Goal: Information Seeking & Learning: Learn about a topic

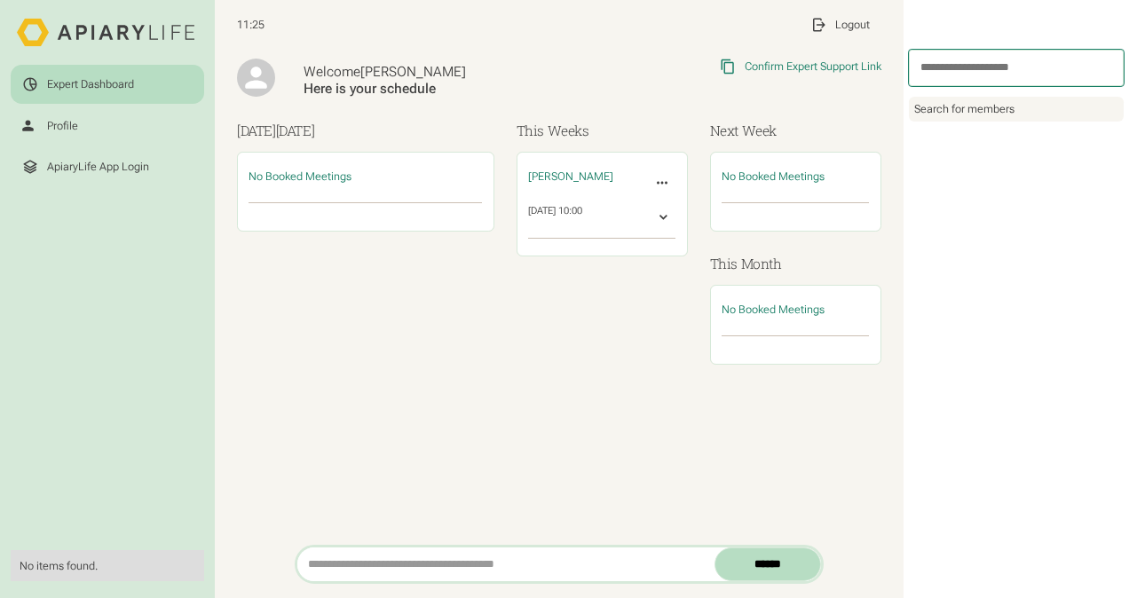
scroll to position [14, 0]
click at [107, 177] on link "ApiaryLife App Login" at bounding box center [107, 166] width 193 height 38
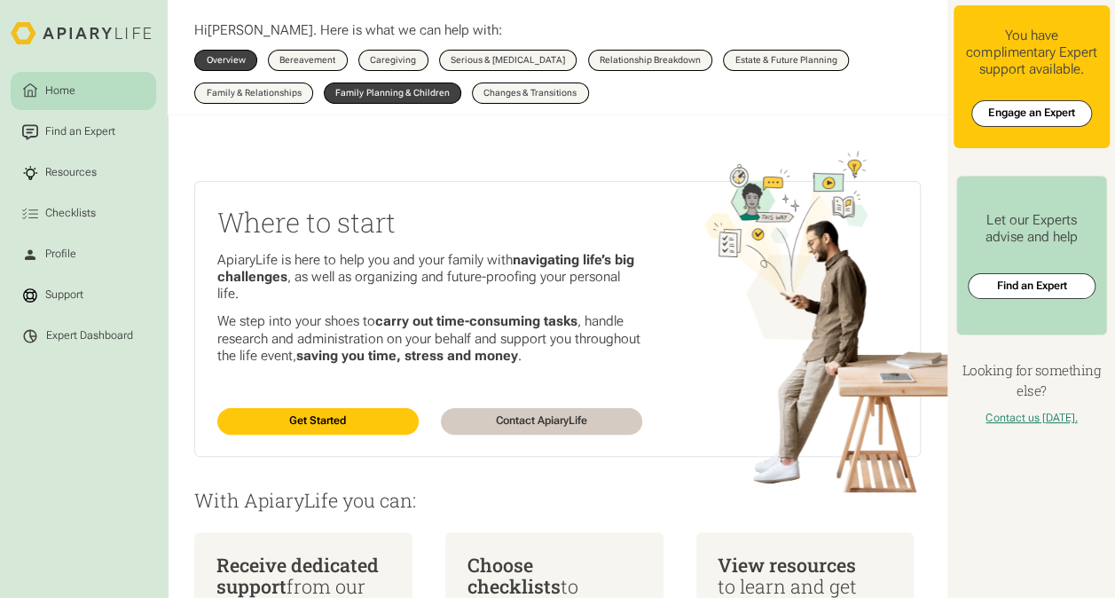
click at [362, 91] on div "Family Planning & Children" at bounding box center [392, 93] width 114 height 9
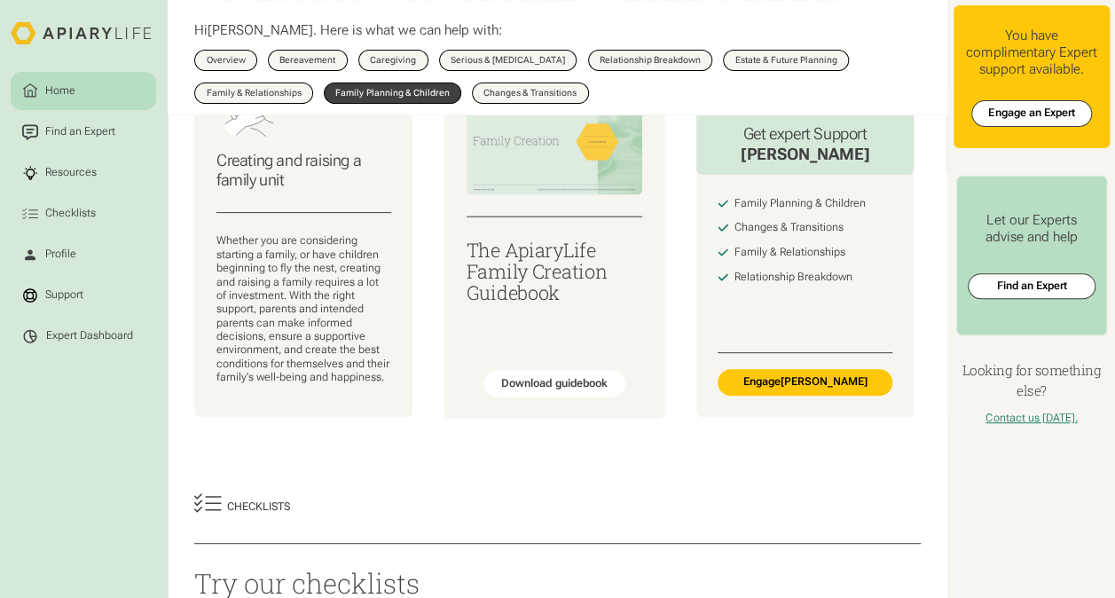
scroll to position [177, 0]
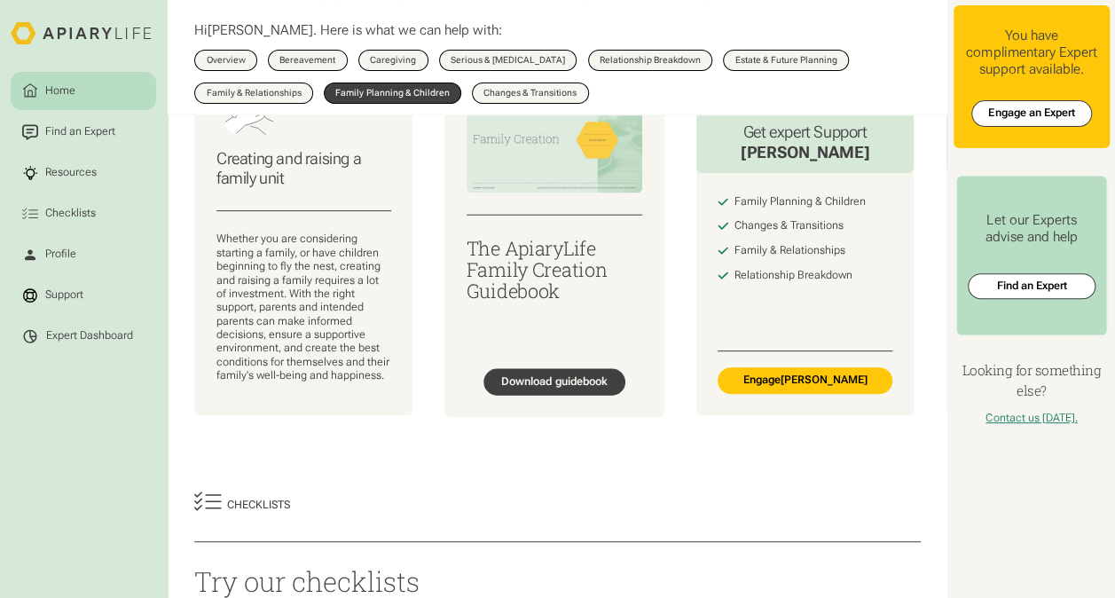
click at [539, 389] on div "Download guidebook" at bounding box center [554, 382] width 106 height 14
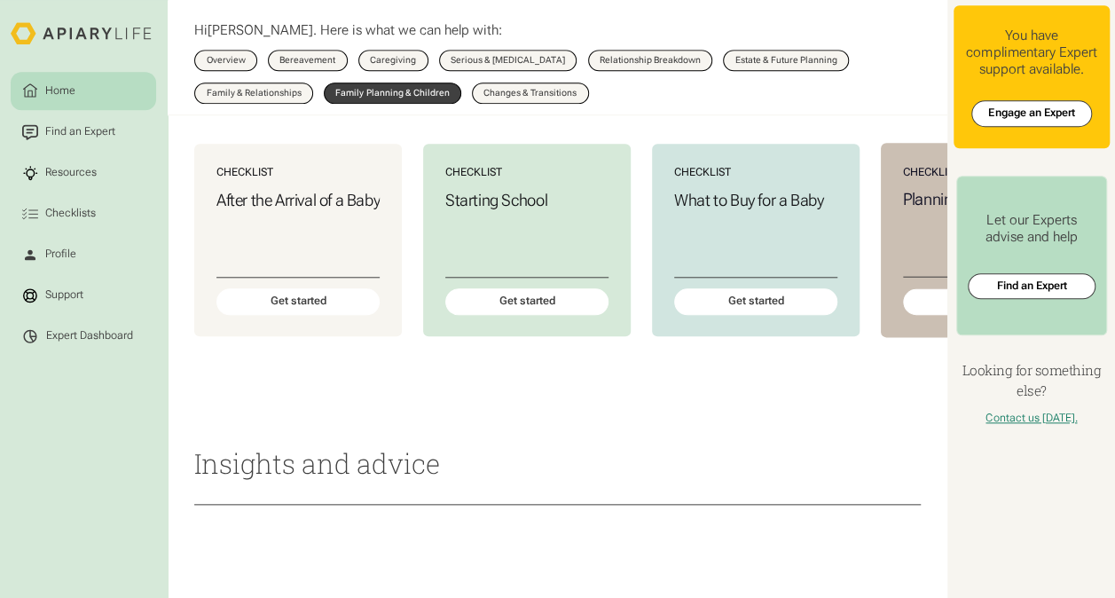
scroll to position [358, 0]
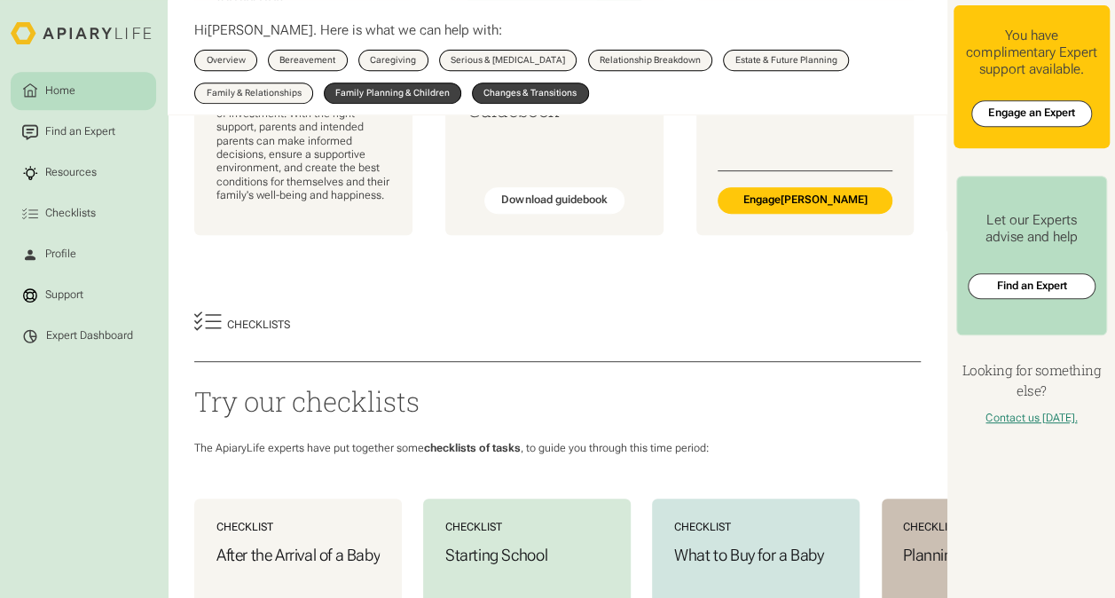
click at [489, 87] on link "Changes & Transitions" at bounding box center [530, 93] width 117 height 21
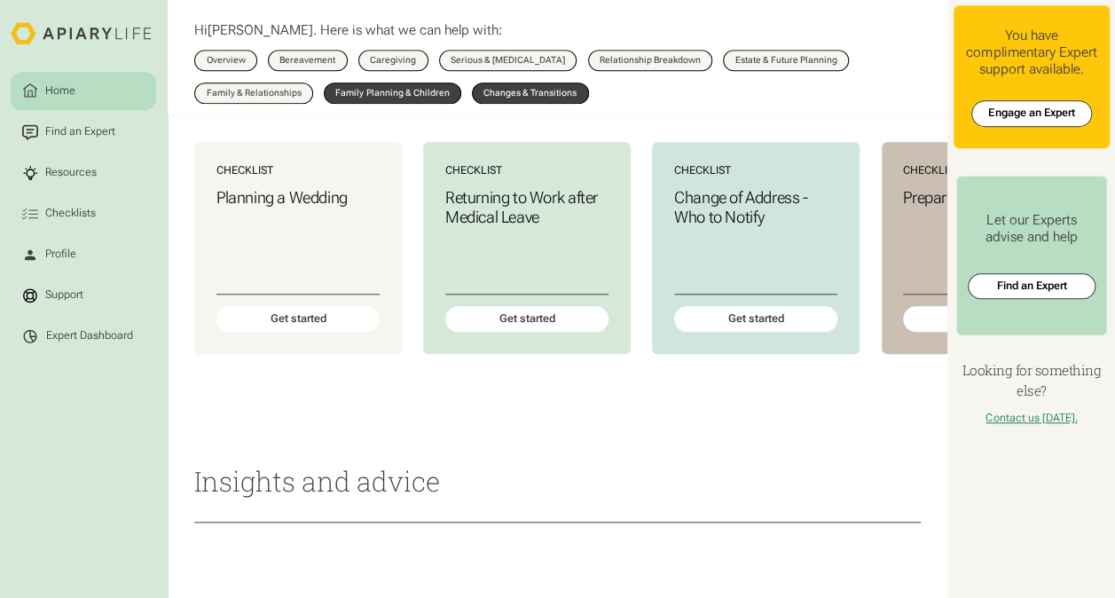
click at [366, 96] on div "Family Planning & Children" at bounding box center [392, 93] width 114 height 9
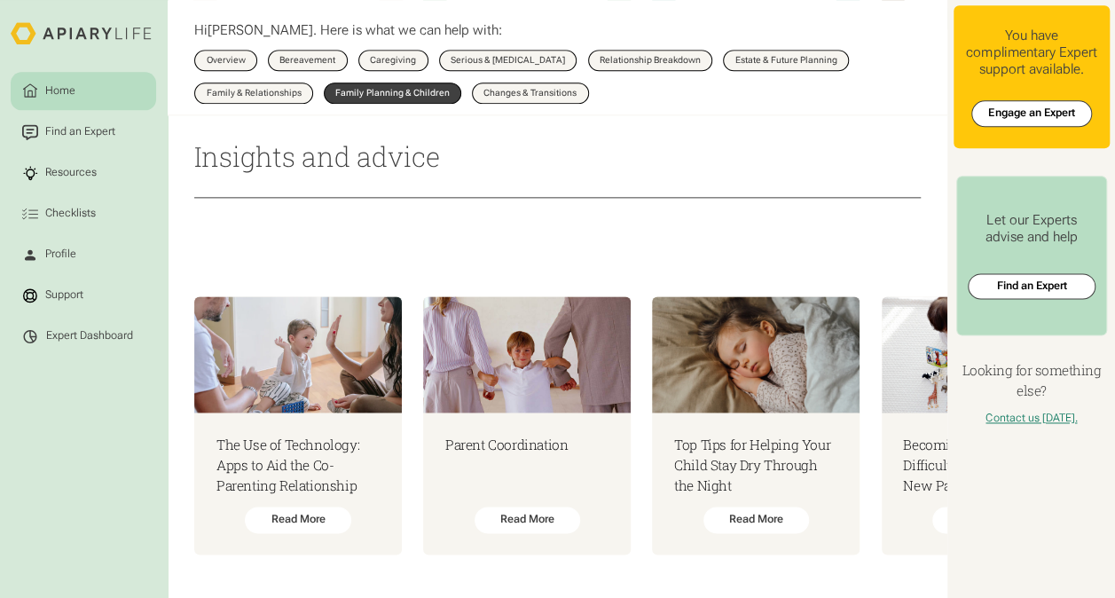
scroll to position [1067, 0]
click at [513, 509] on div "Read More" at bounding box center [527, 520] width 106 height 27
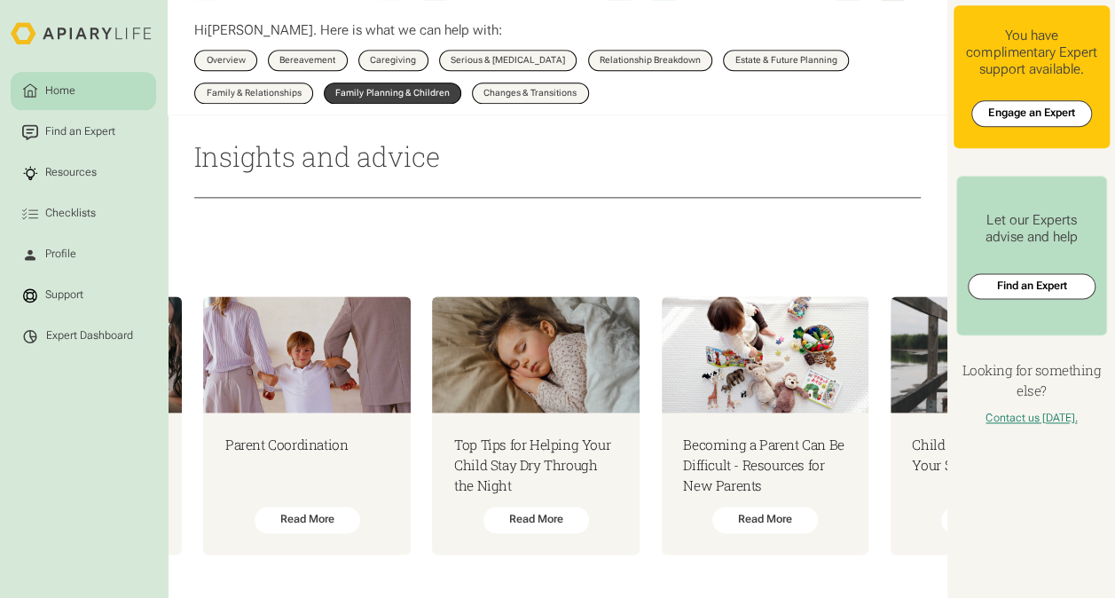
scroll to position [0, 340]
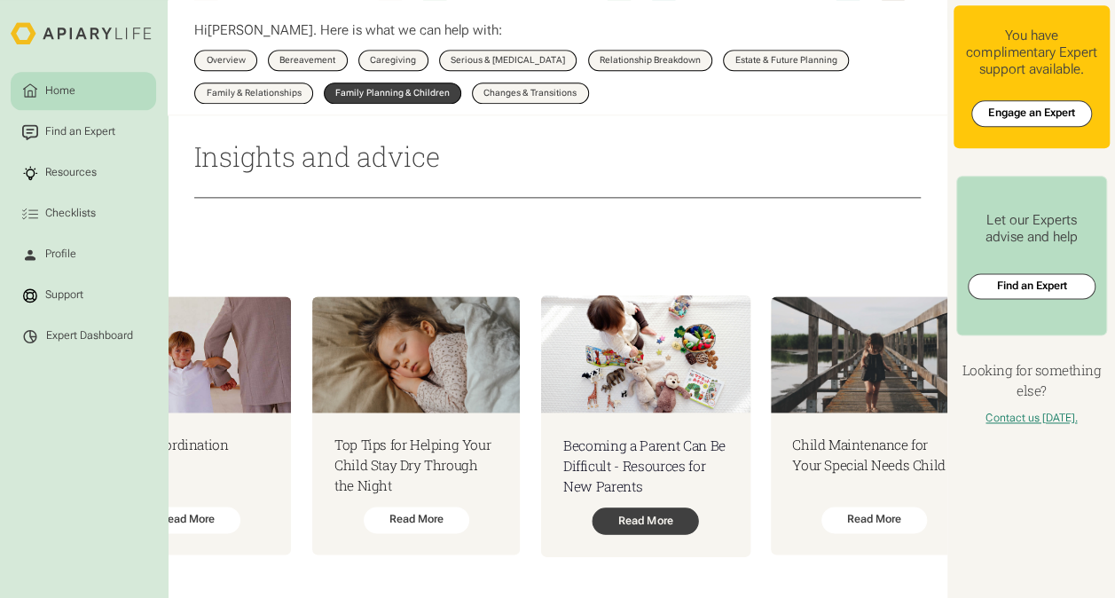
click at [642, 507] on div "Read More" at bounding box center [645, 520] width 106 height 27
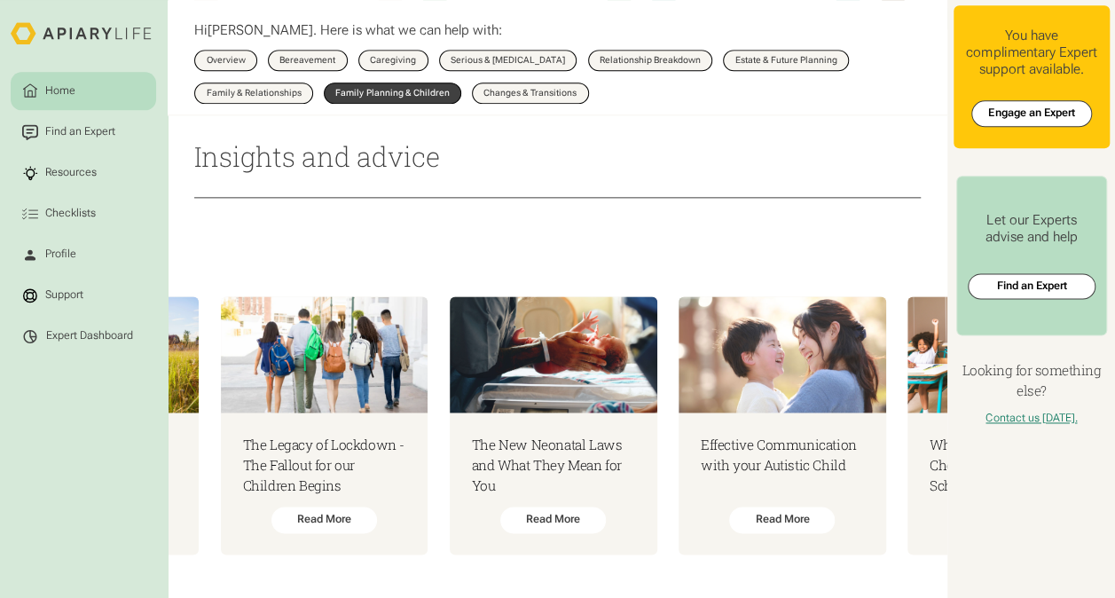
scroll to position [0, 4088]
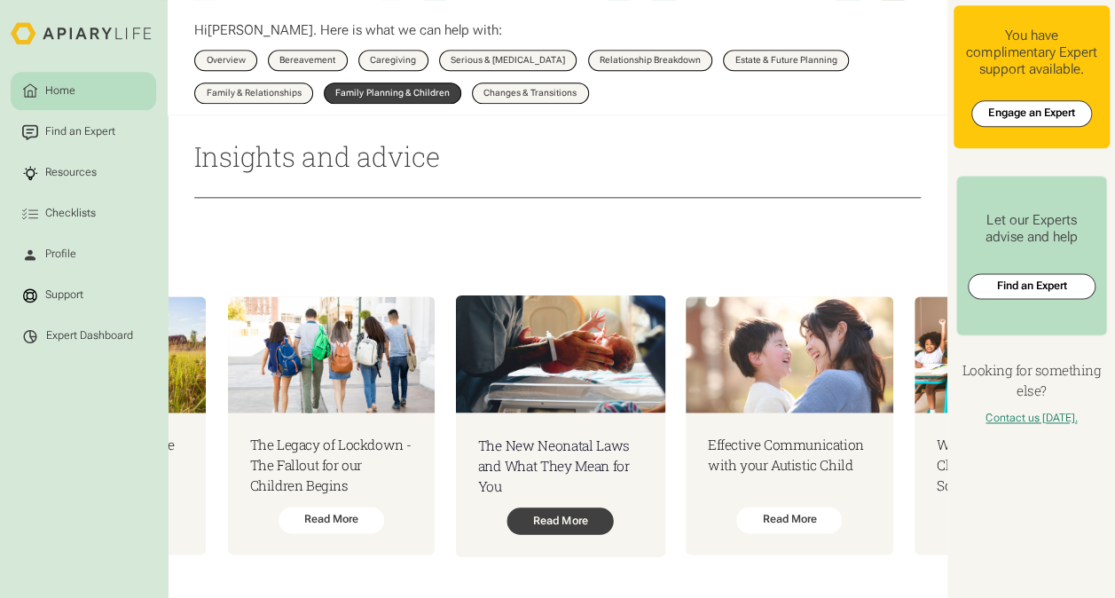
click at [614, 510] on div "Read More" at bounding box center [560, 520] width 106 height 27
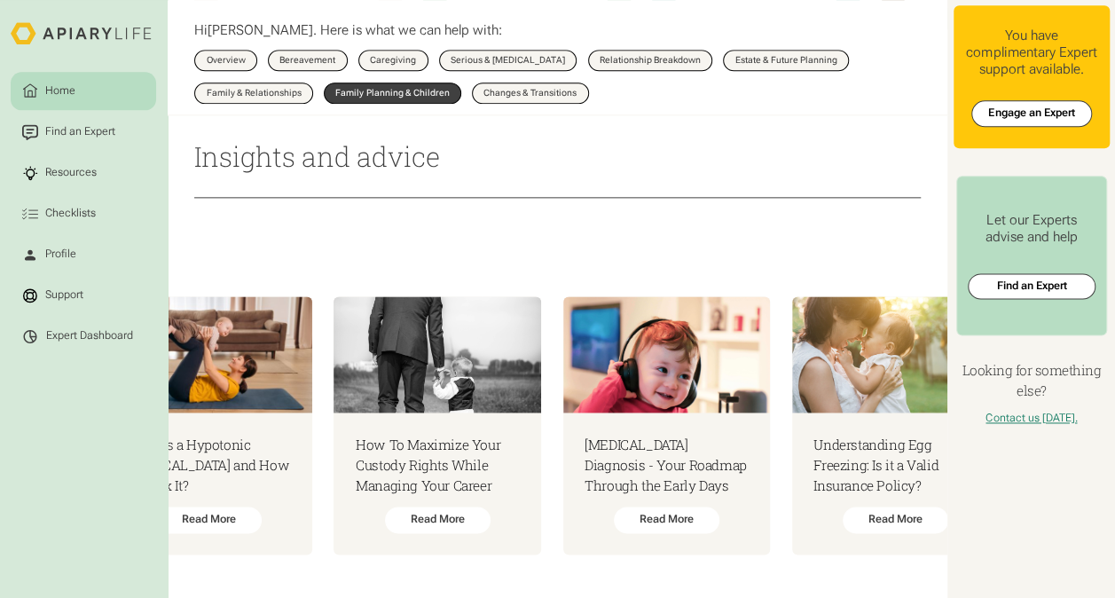
scroll to position [0, 5044]
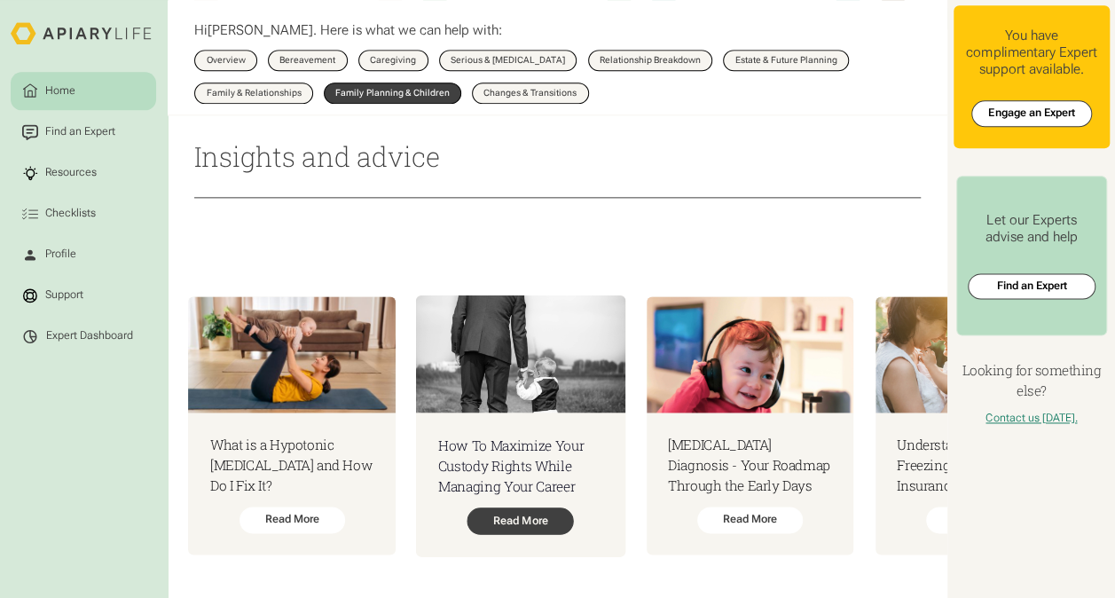
click at [574, 515] on div "Read More" at bounding box center [521, 520] width 106 height 27
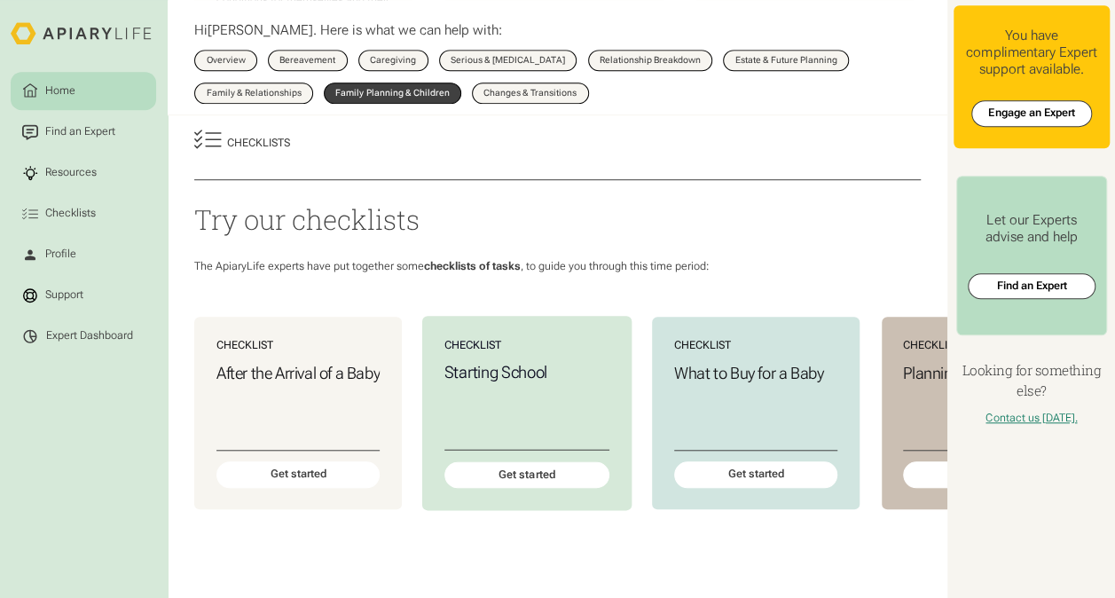
scroll to position [535, 0]
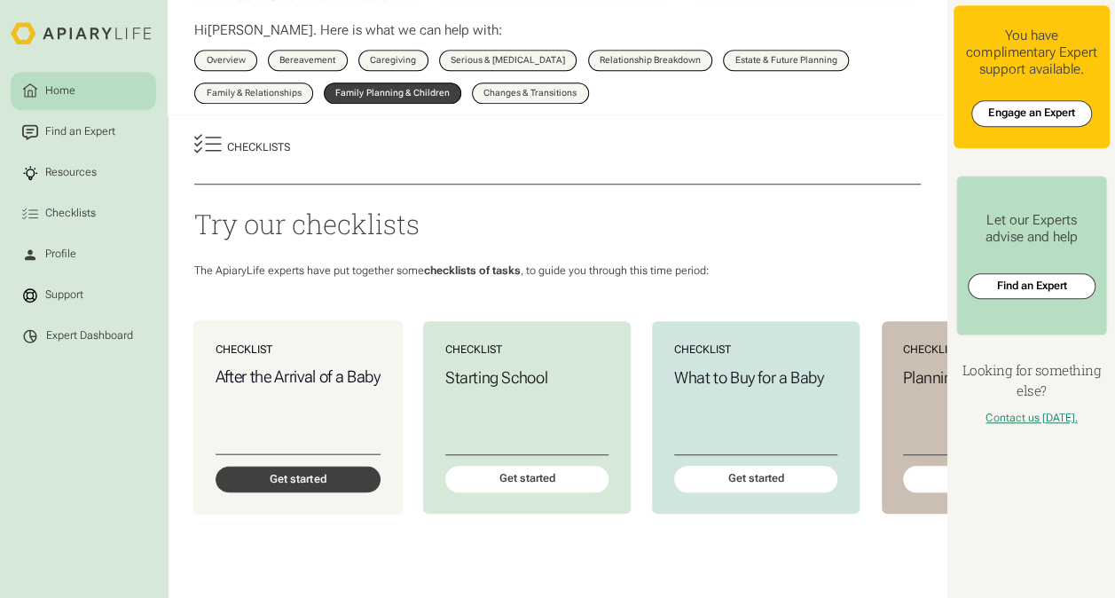
click at [305, 493] on div "Get started" at bounding box center [298, 480] width 165 height 27
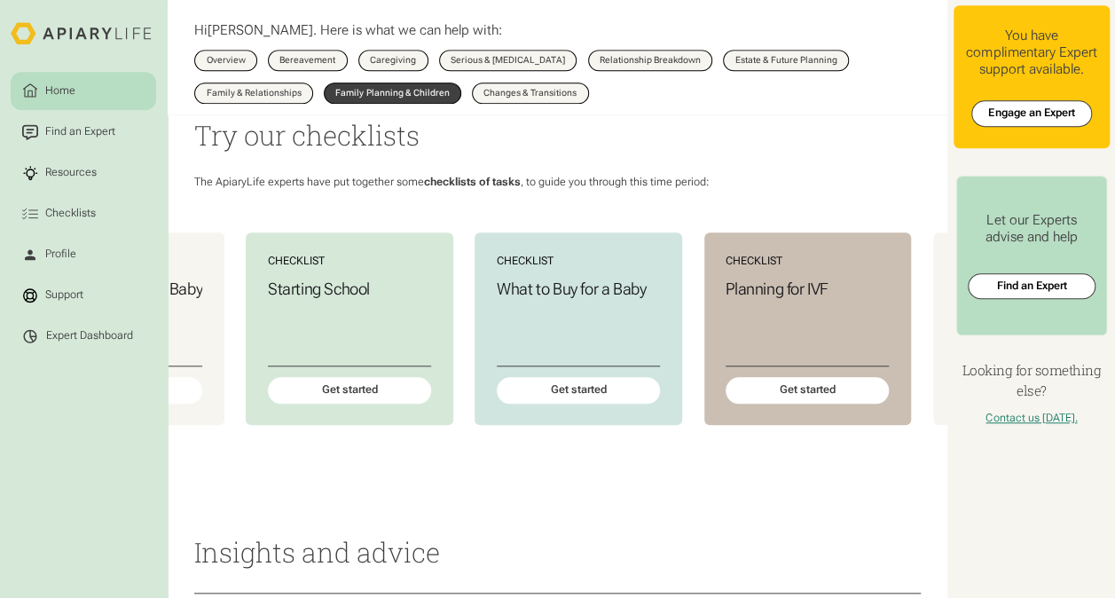
scroll to position [0, 186]
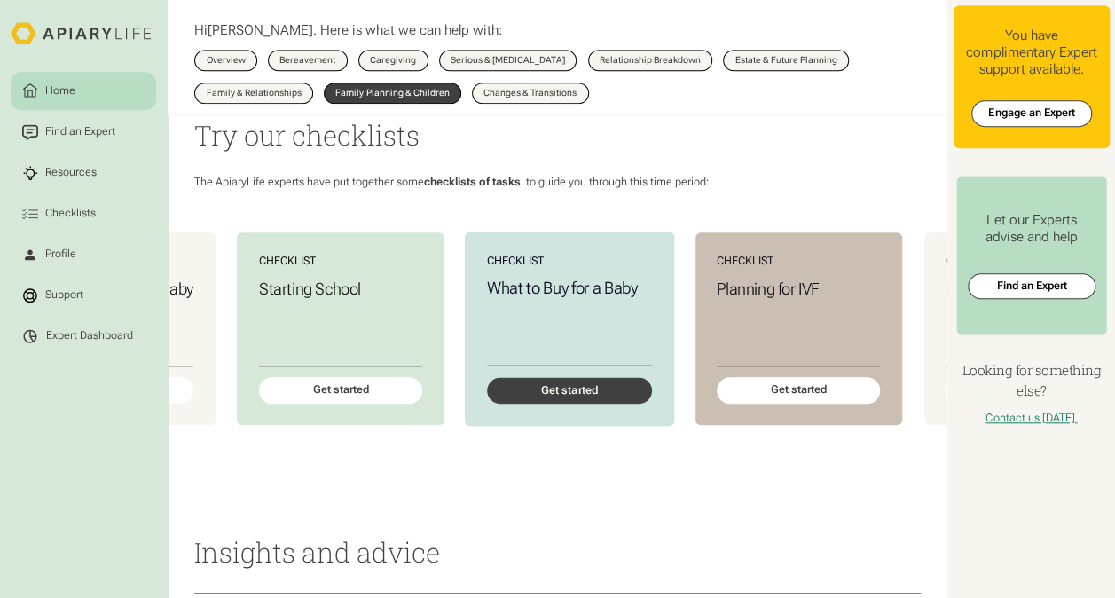
click at [555, 405] on div "Get started" at bounding box center [569, 391] width 165 height 27
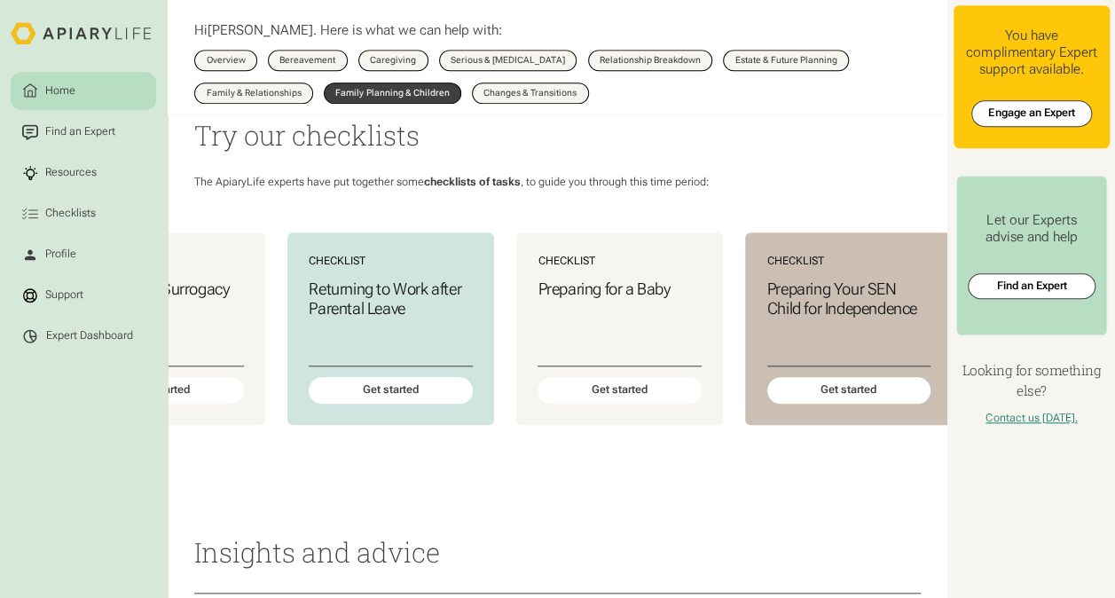
scroll to position [0, 1075]
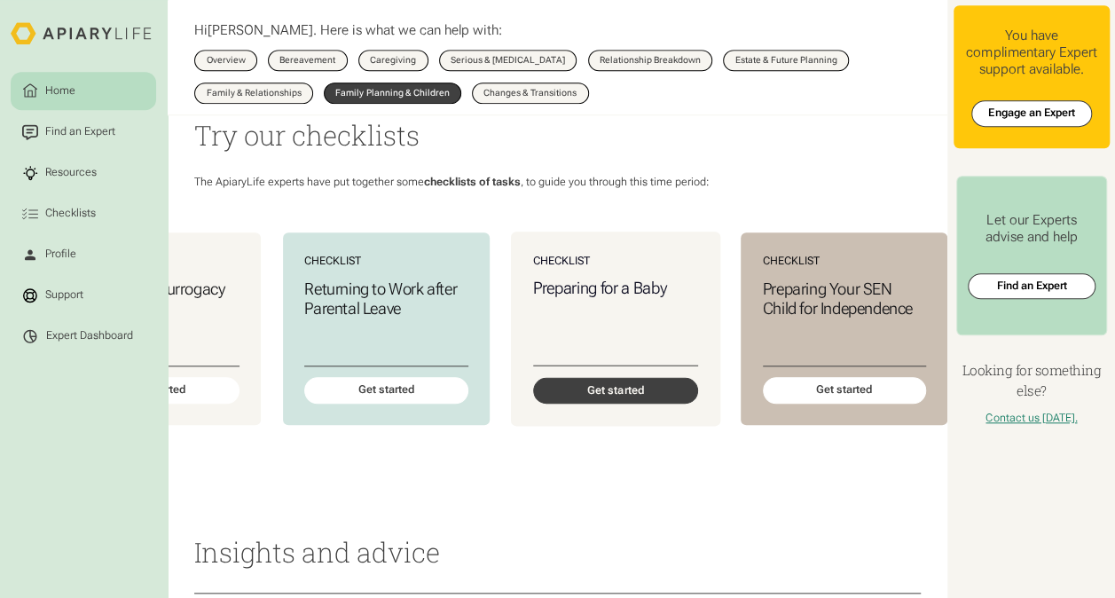
click at [641, 405] on div "Get started" at bounding box center [614, 391] width 165 height 27
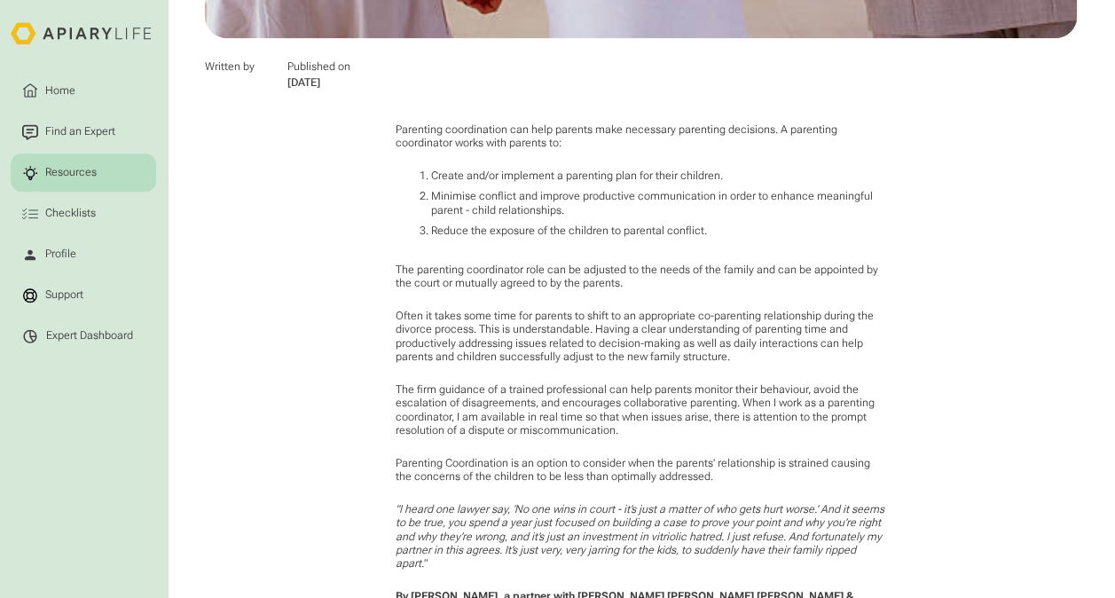
scroll to position [710, 0]
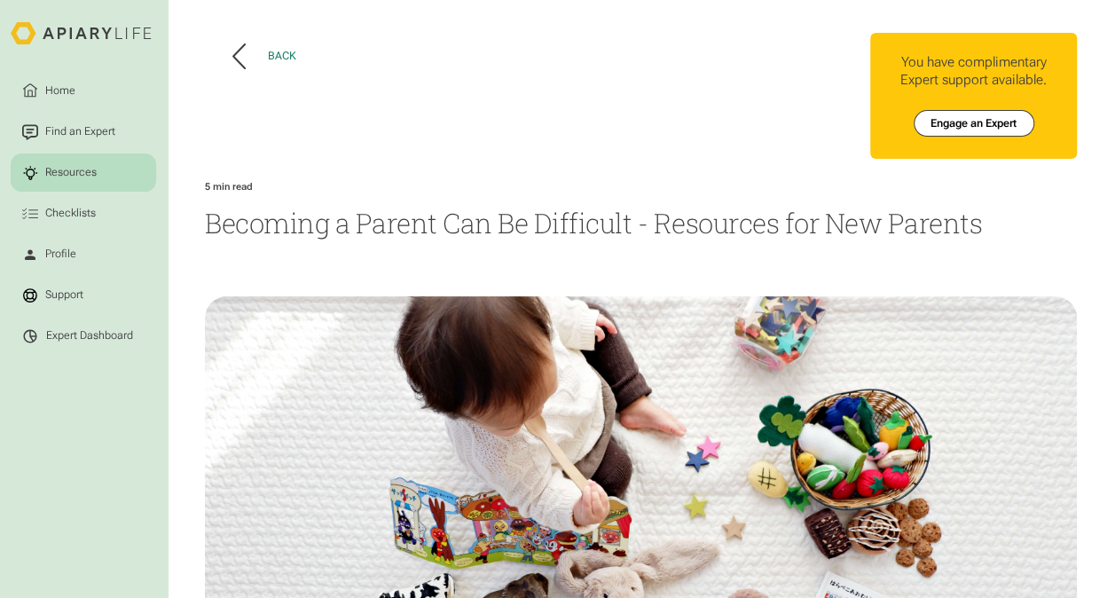
click at [280, 53] on div "Back" at bounding box center [281, 56] width 28 height 13
click at [248, 41] on header "Back" at bounding box center [422, 57] width 434 height 48
click at [261, 55] on button "Back" at bounding box center [264, 56] width 64 height 26
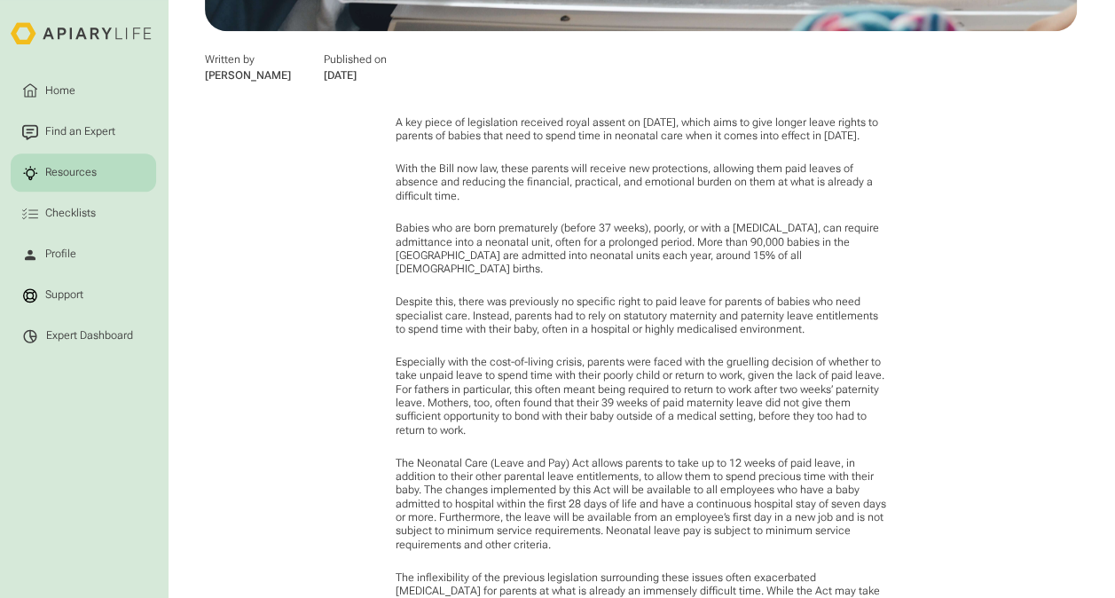
scroll to position [976, 0]
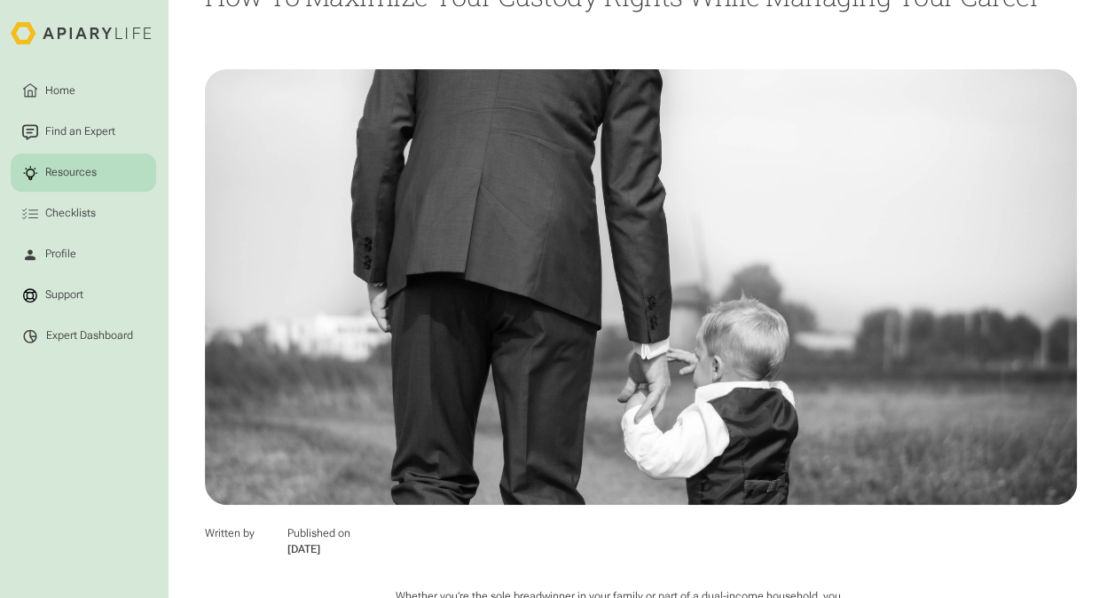
scroll to position [355, 0]
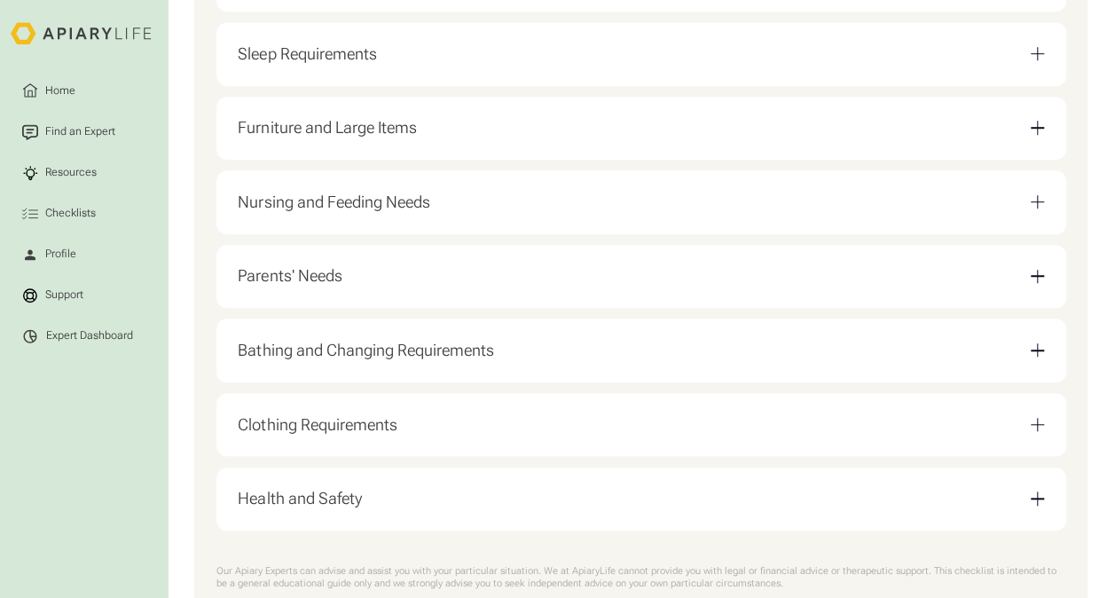
scroll to position [621, 0]
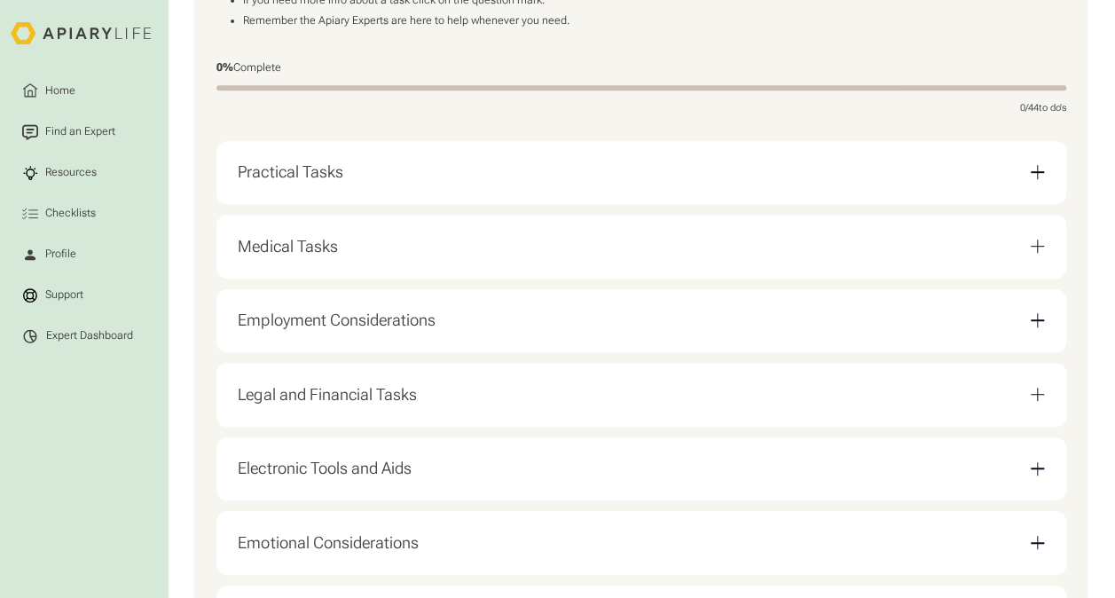
scroll to position [355, 0]
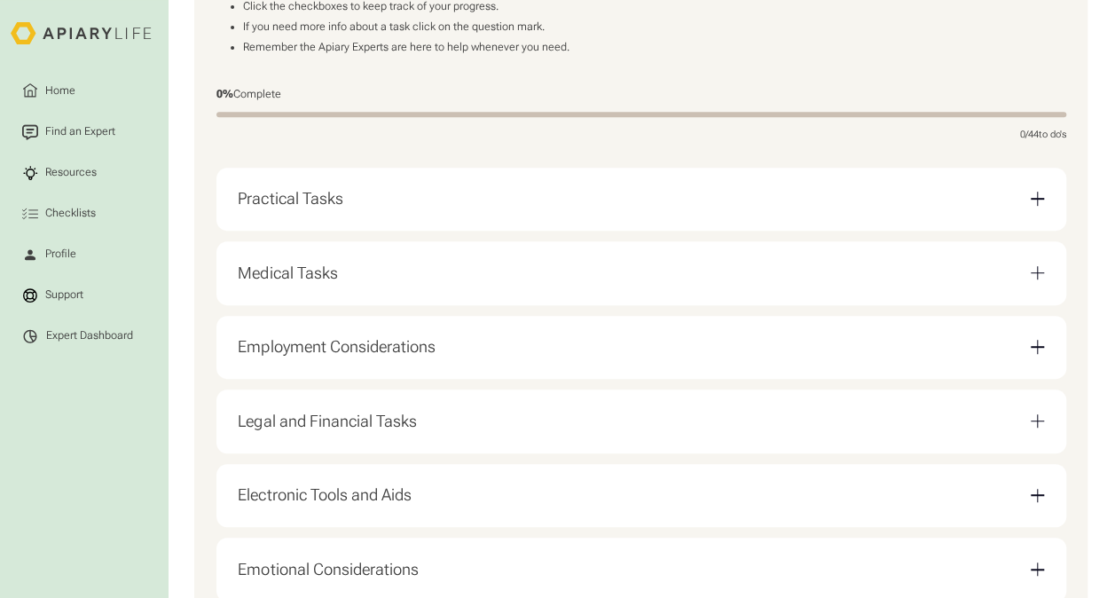
click at [1038, 198] on div "Email Form" at bounding box center [1037, 198] width 13 height 13
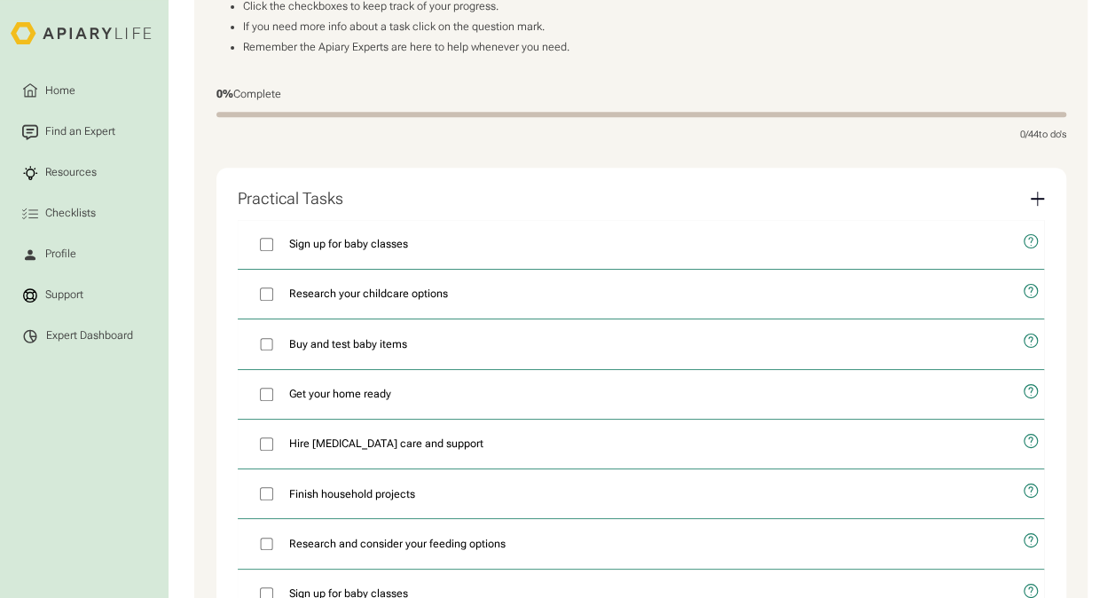
click at [1034, 201] on div "Email Form" at bounding box center [1037, 198] width 13 height 13
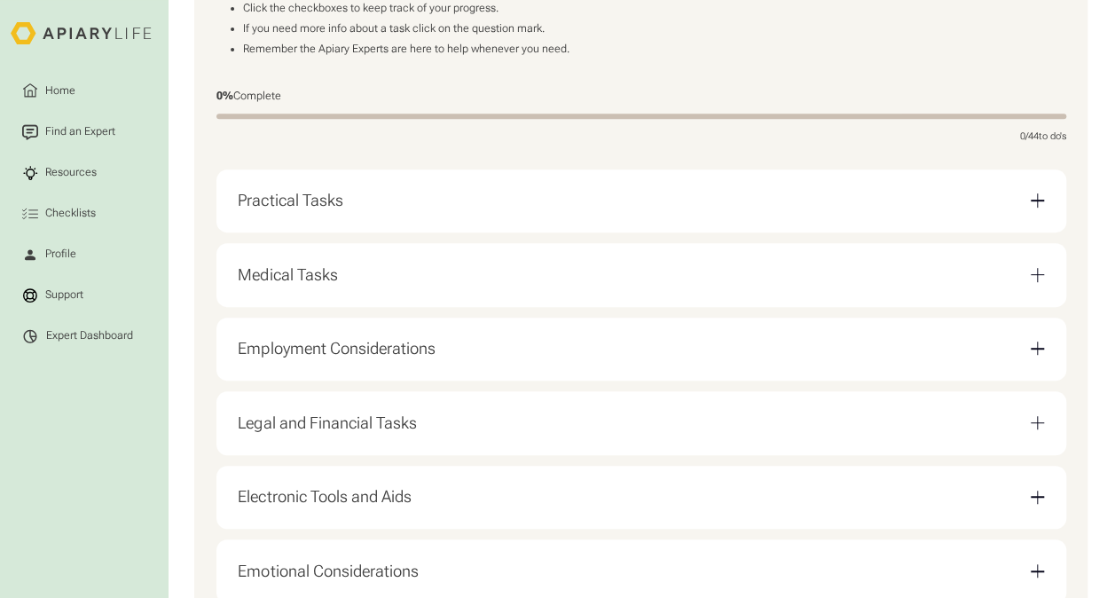
scroll to position [266, 0]
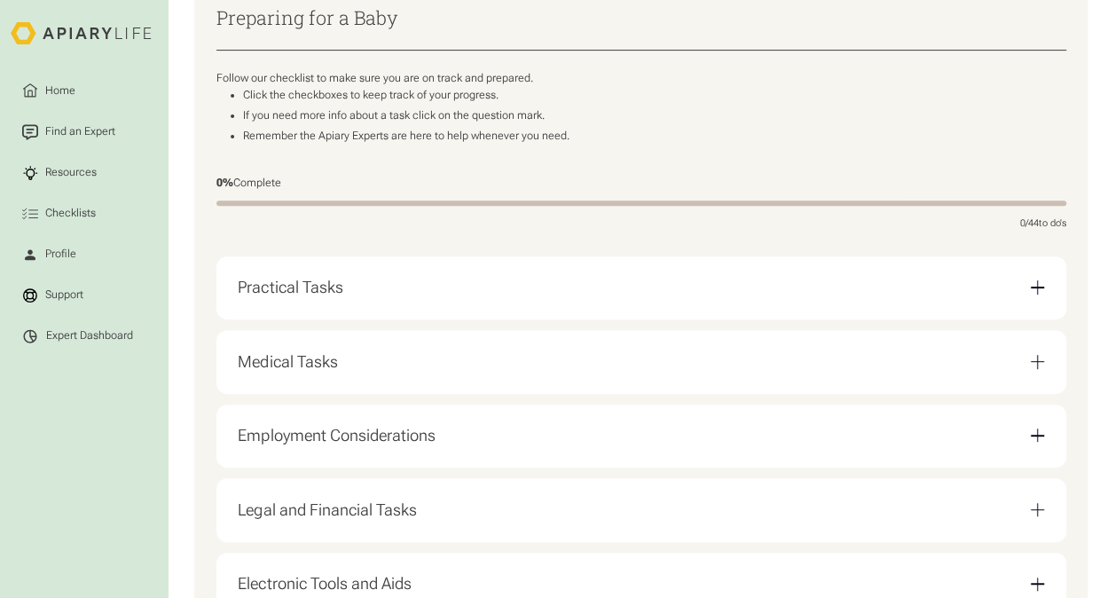
click at [333, 382] on div "Medical Tasks" at bounding box center [641, 363] width 806 height 42
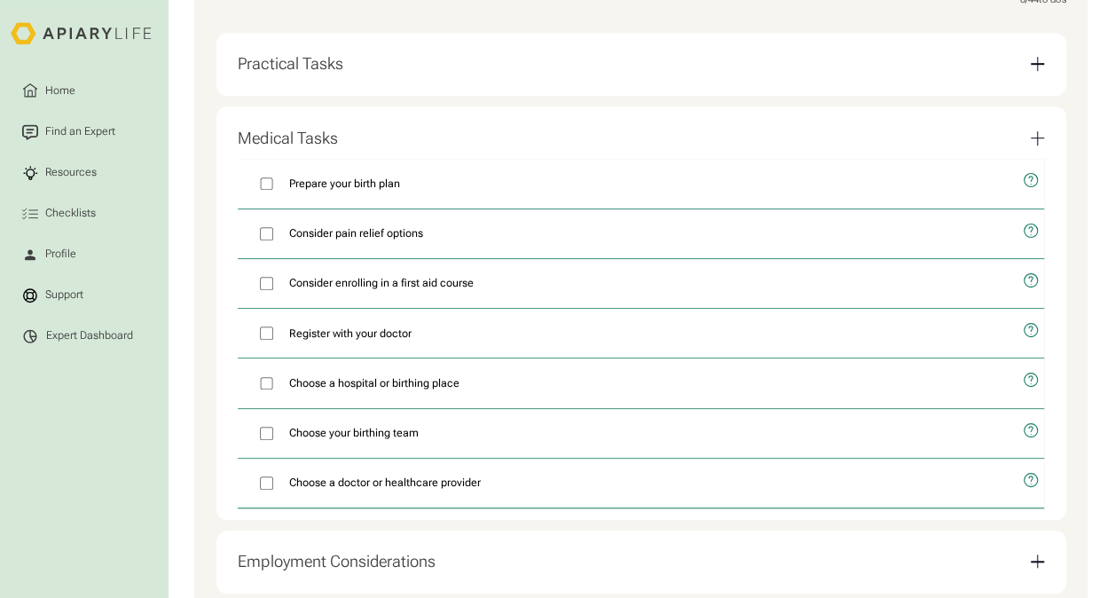
scroll to position [532, 0]
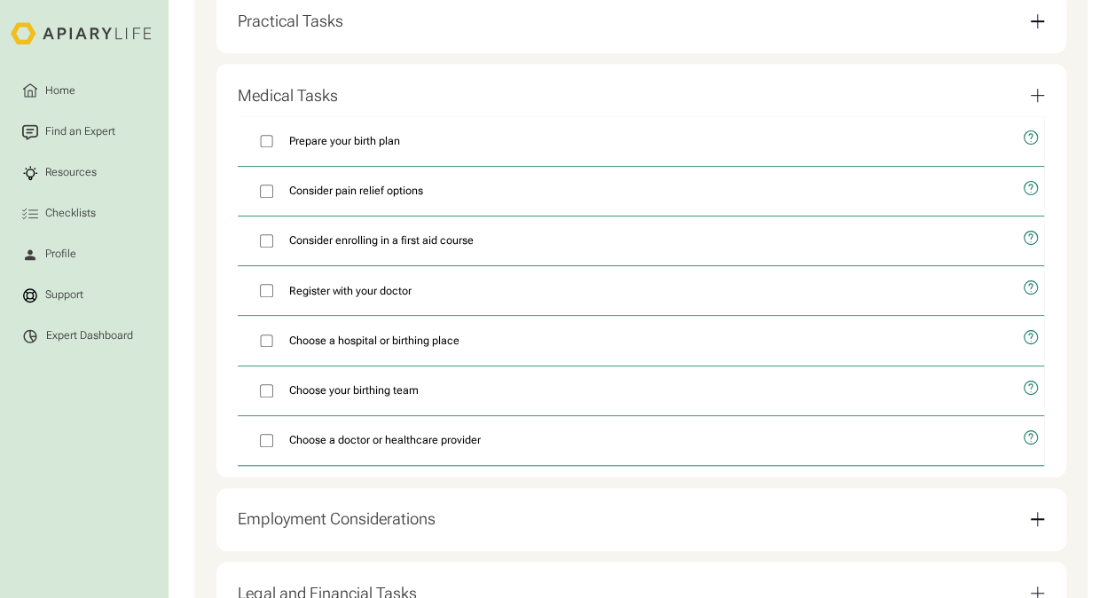
click at [1039, 96] on div "Email Form" at bounding box center [1037, 95] width 13 height 13
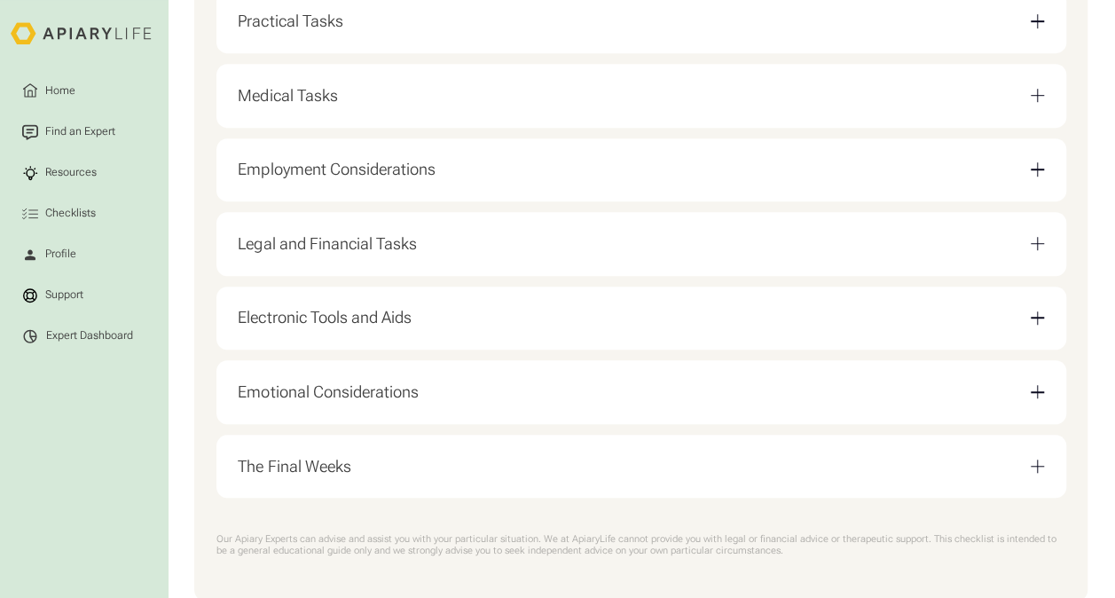
click at [1033, 176] on div "Email Form" at bounding box center [1037, 168] width 13 height 13
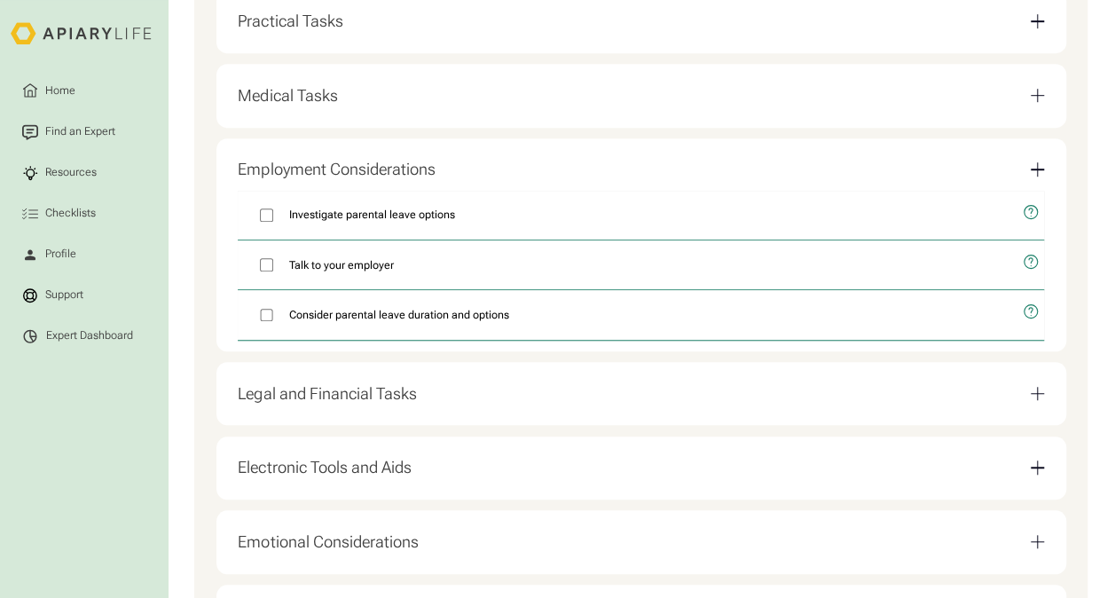
click at [978, 181] on div "Employment Considerations" at bounding box center [641, 170] width 806 height 42
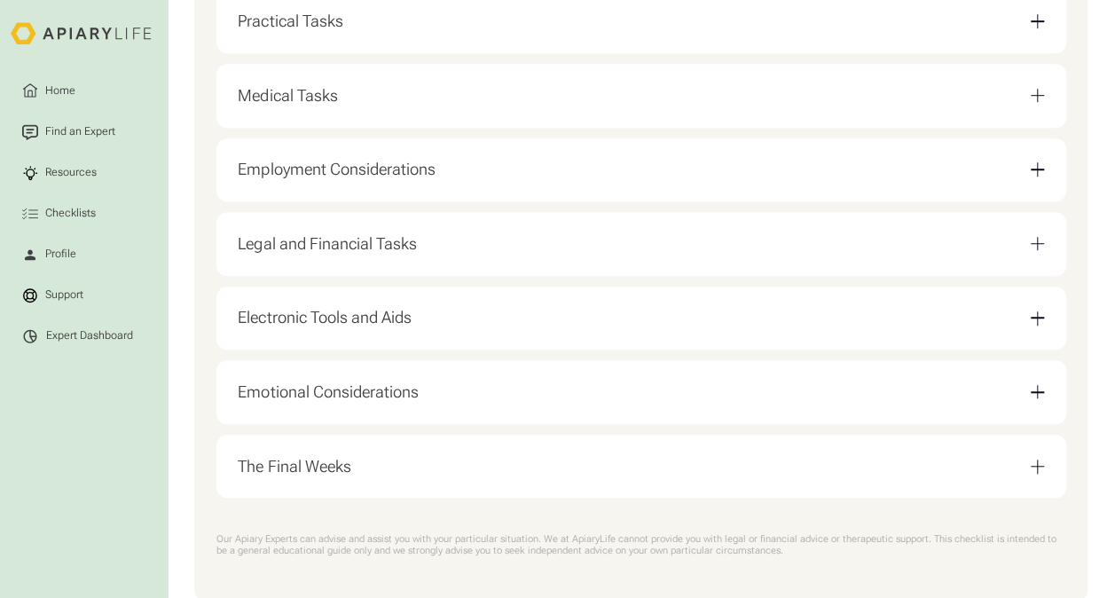
click at [889, 252] on div "Legal and Financial Tasks" at bounding box center [641, 245] width 806 height 42
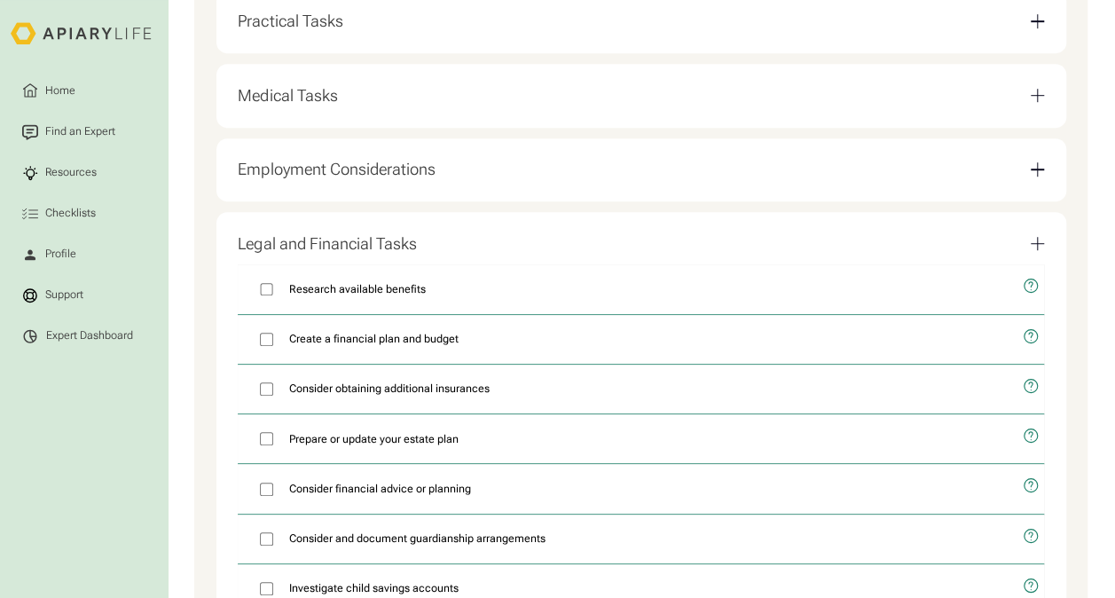
click at [889, 252] on div "Legal and Financial Tasks" at bounding box center [641, 245] width 806 height 42
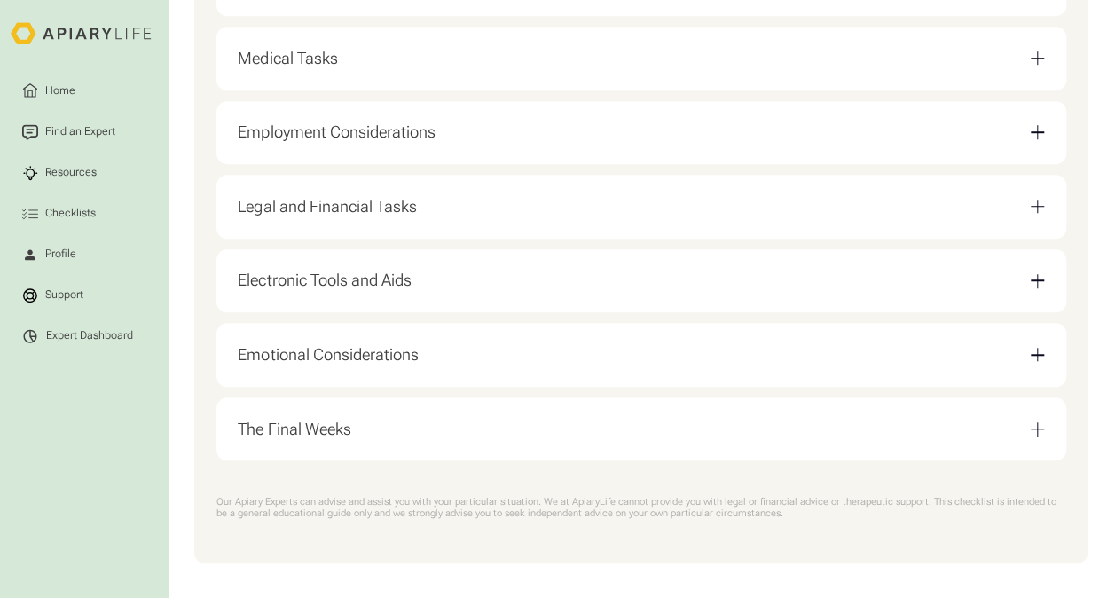
scroll to position [590, 0]
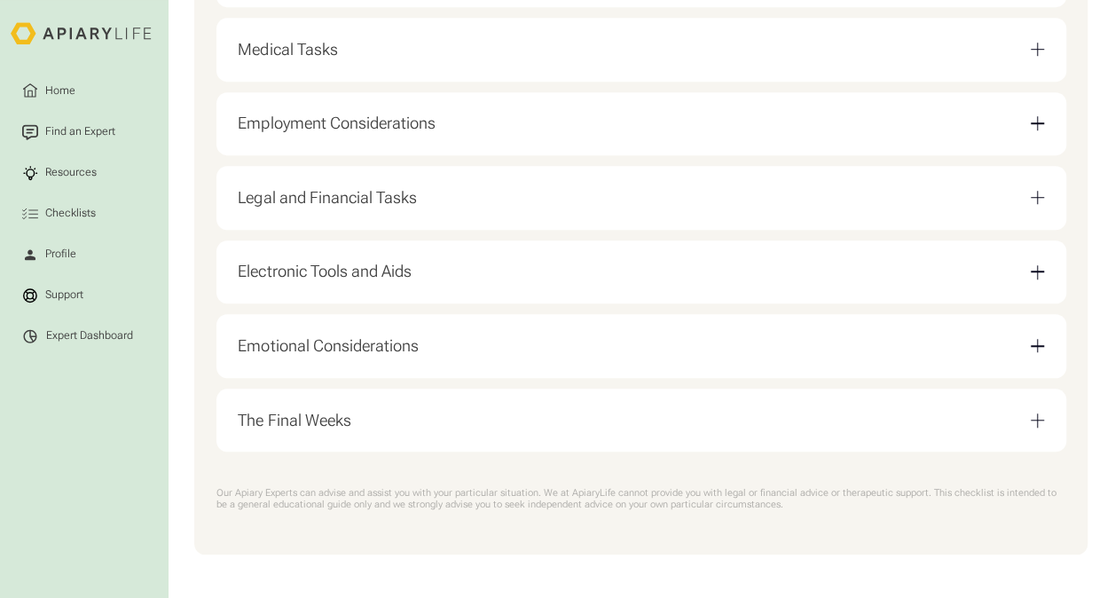
click at [763, 252] on div "Electronic Tools and Aids" at bounding box center [641, 272] width 806 height 42
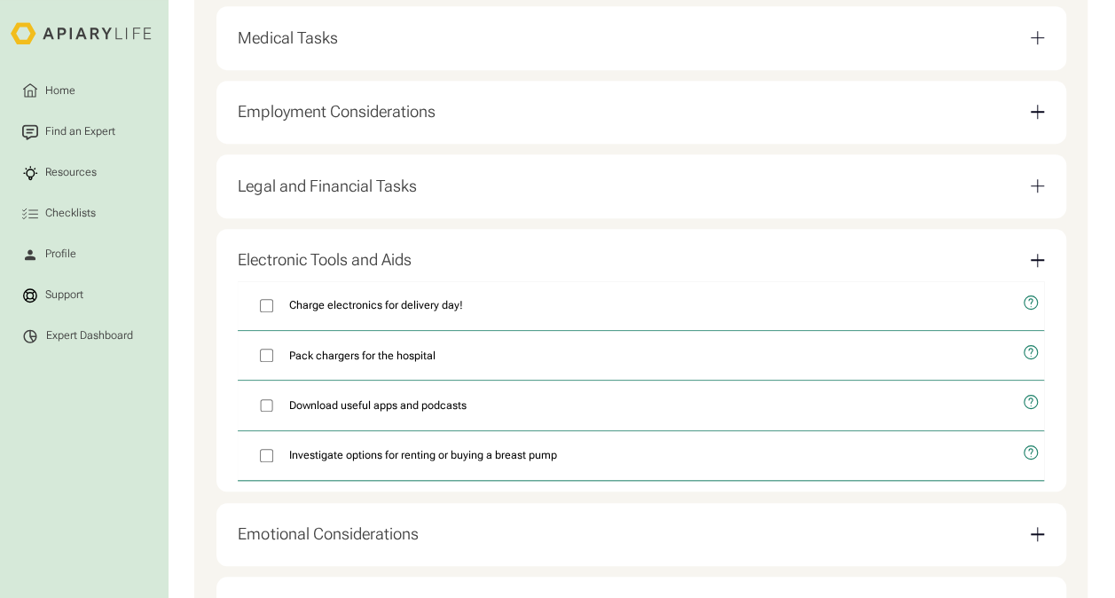
click at [752, 263] on div "Electronic Tools and Aids" at bounding box center [641, 261] width 806 height 42
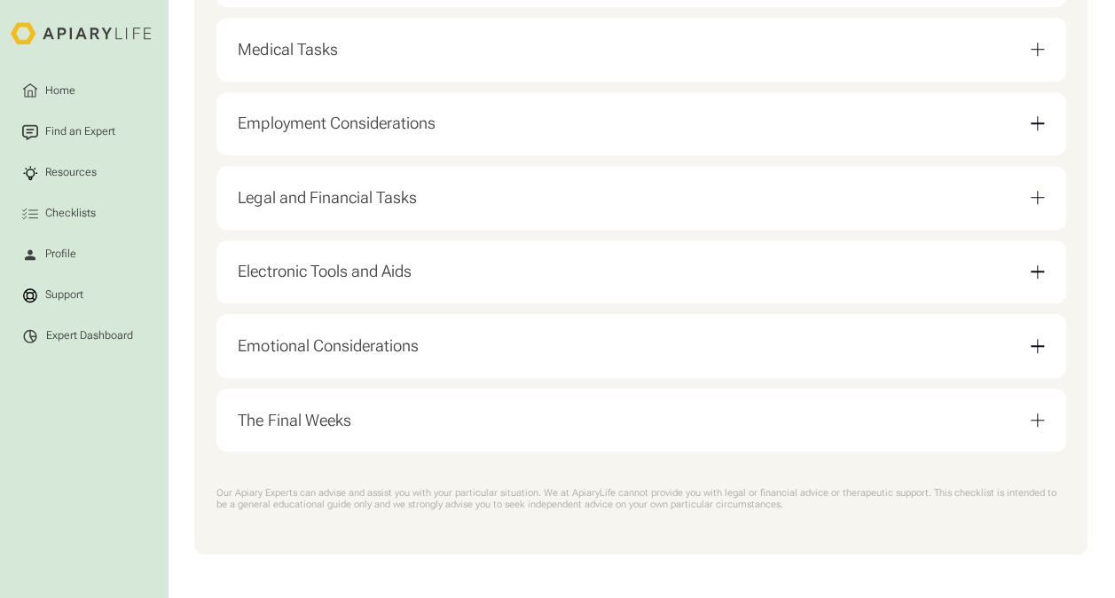
click at [624, 352] on div "Emotional Considerations" at bounding box center [641, 347] width 806 height 42
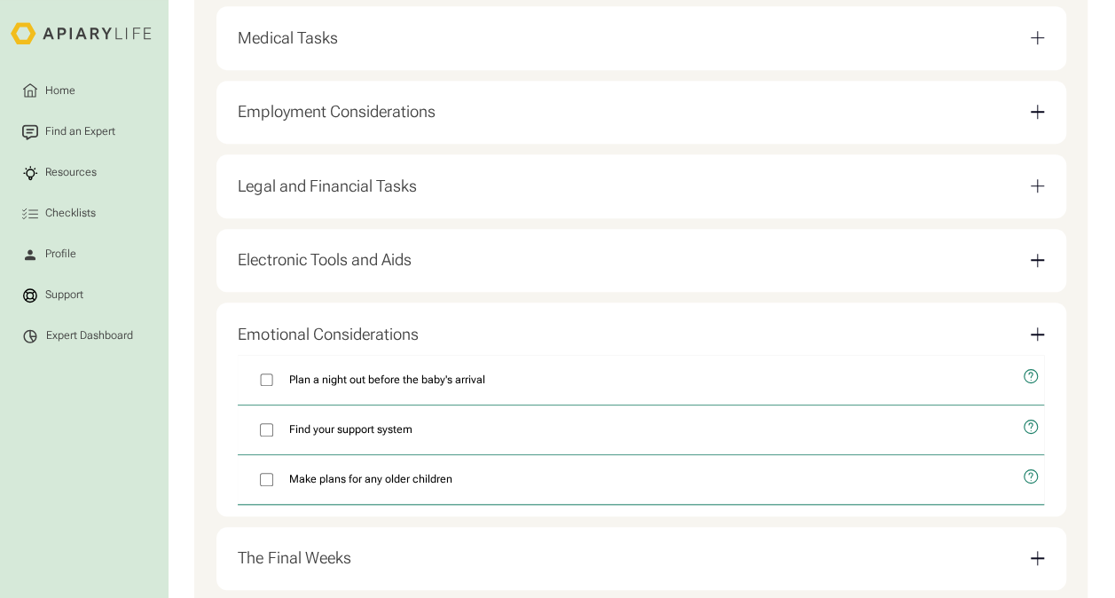
click at [628, 347] on div "Emotional Considerations" at bounding box center [641, 335] width 806 height 42
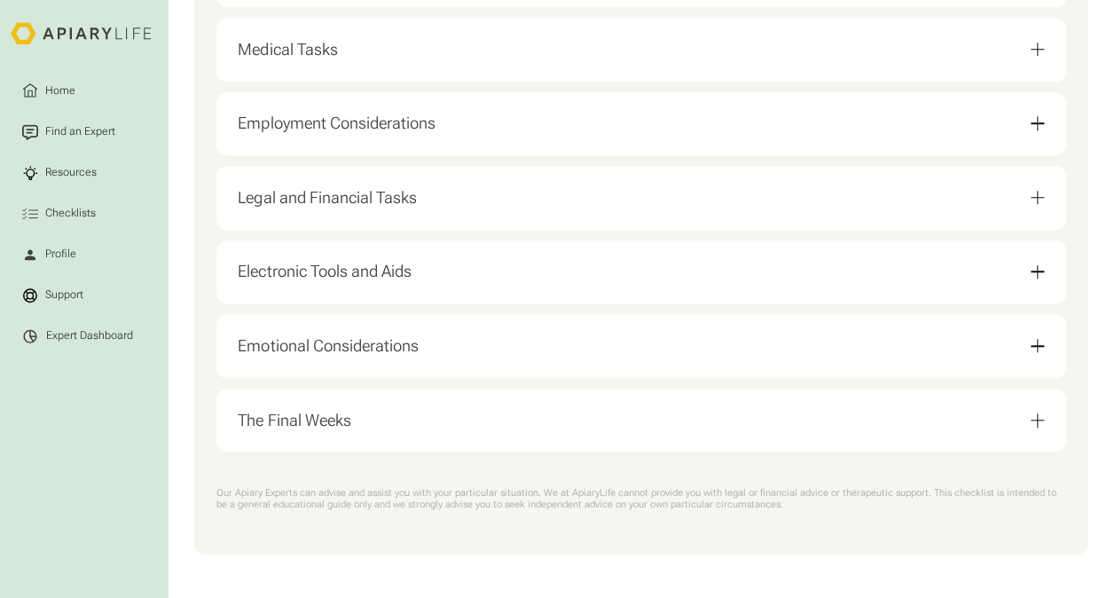
click at [497, 411] on div "The Final Weeks" at bounding box center [641, 420] width 806 height 42
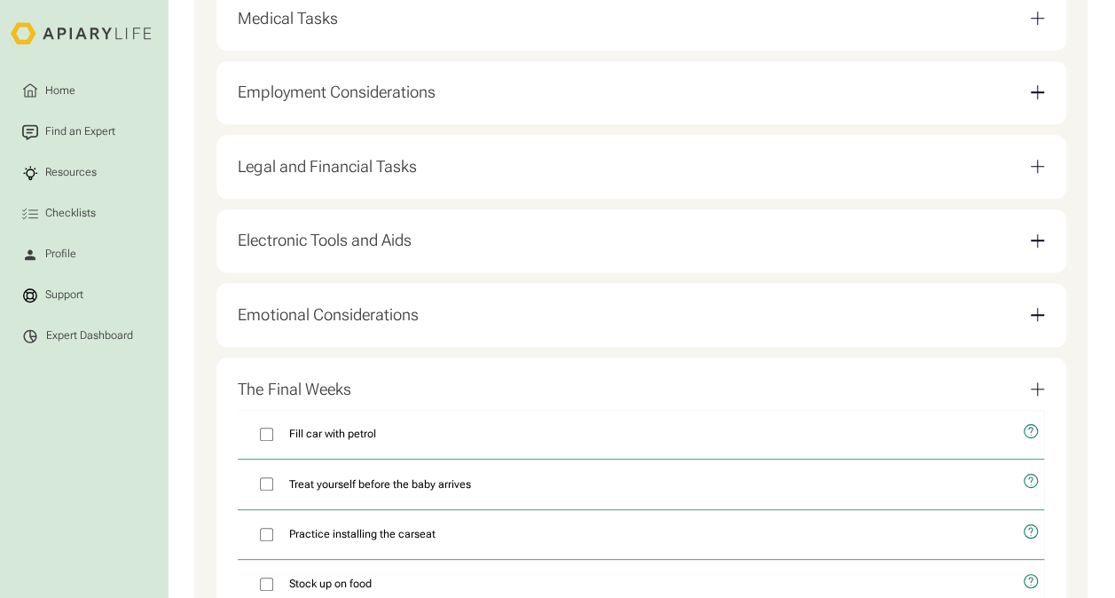
click at [312, 390] on div "The Final Weeks" at bounding box center [294, 390] width 113 height 20
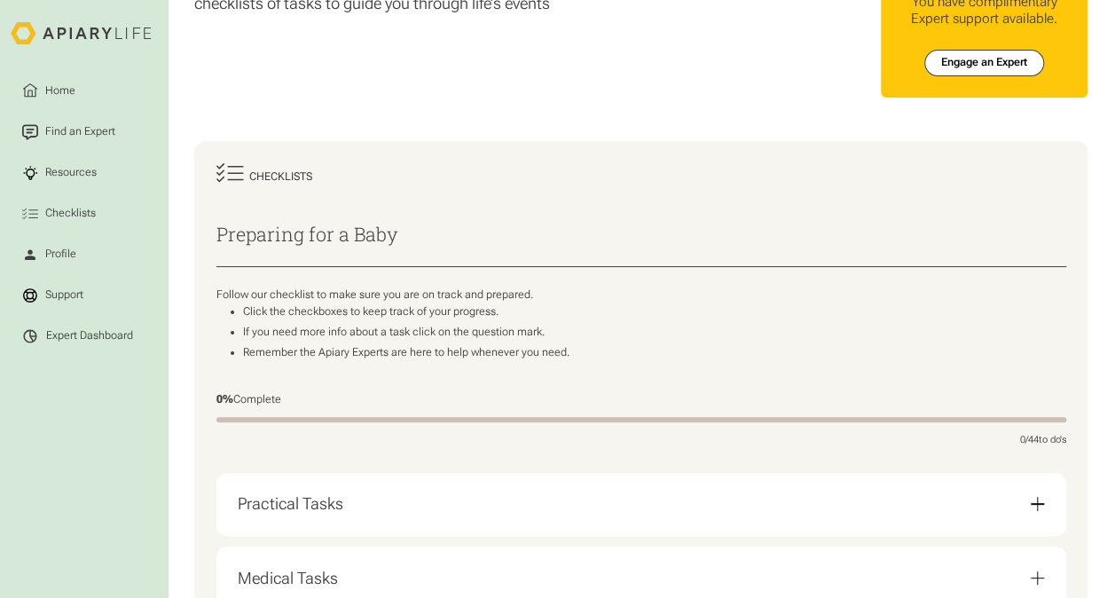
scroll to position [0, 0]
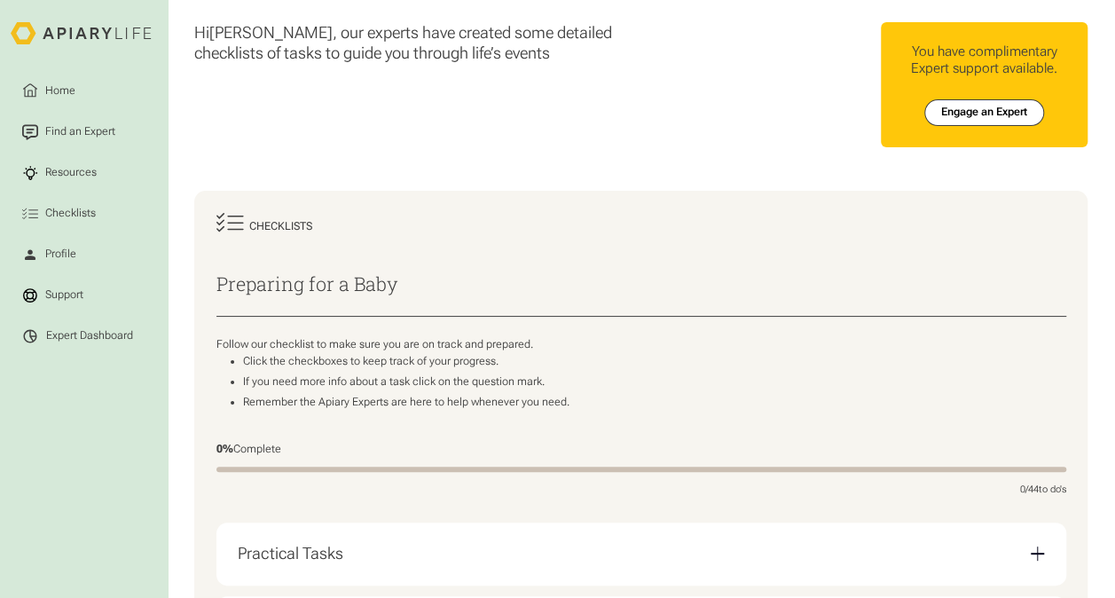
click at [76, 35] on icon at bounding box center [84, 33] width 146 height 23
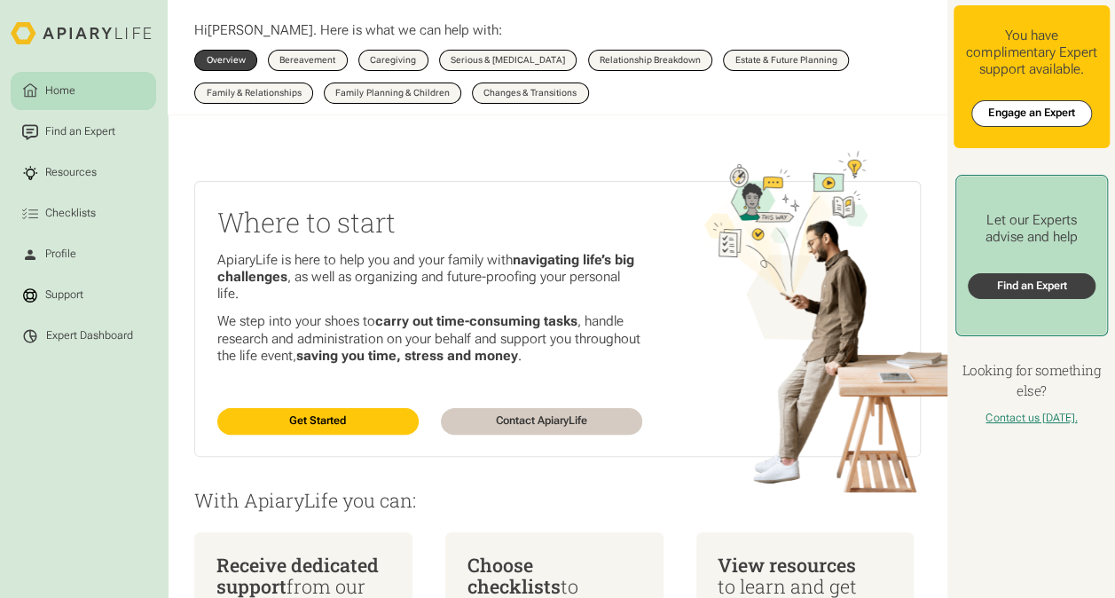
click at [1024, 279] on link "Find an Expert" at bounding box center [1032, 286] width 128 height 27
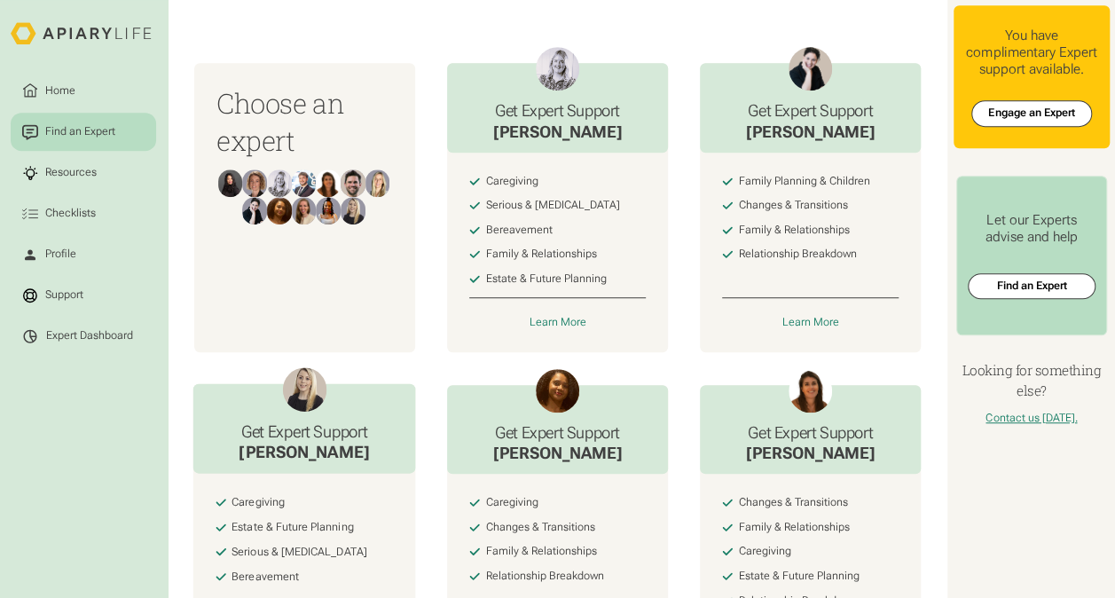
scroll to position [457, 0]
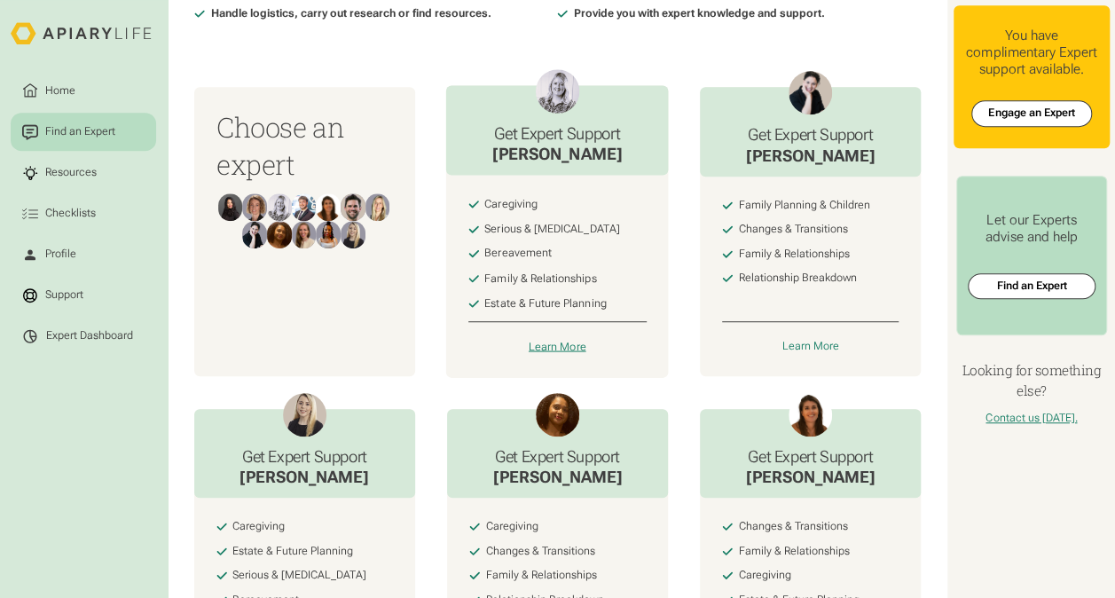
click at [567, 351] on div "Learn More" at bounding box center [558, 348] width 58 height 14
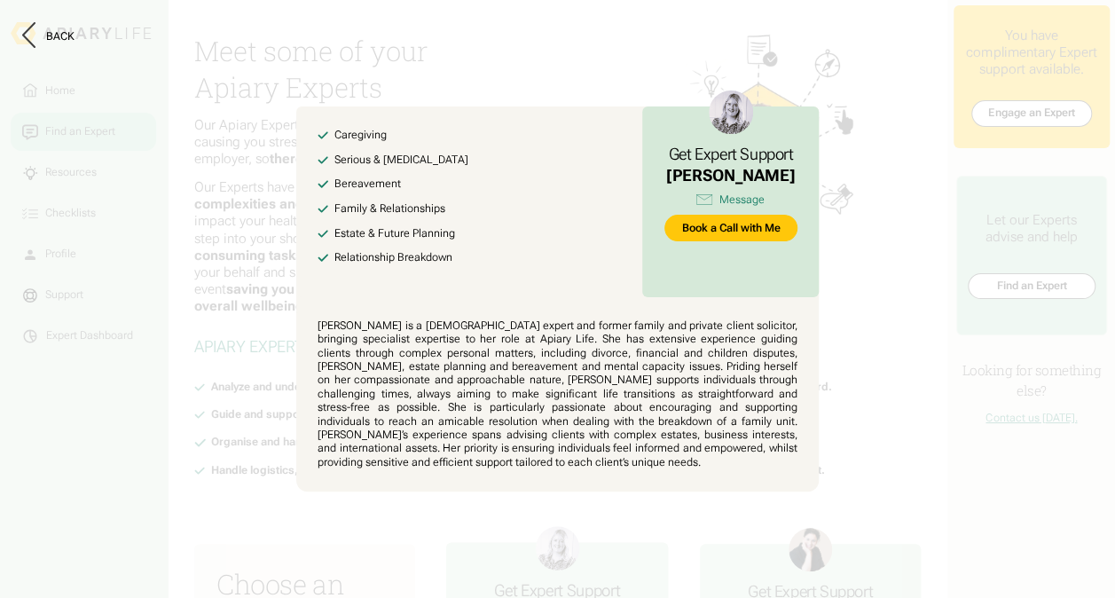
scroll to position [0, 0]
click at [727, 110] on img at bounding box center [733, 112] width 44 height 44
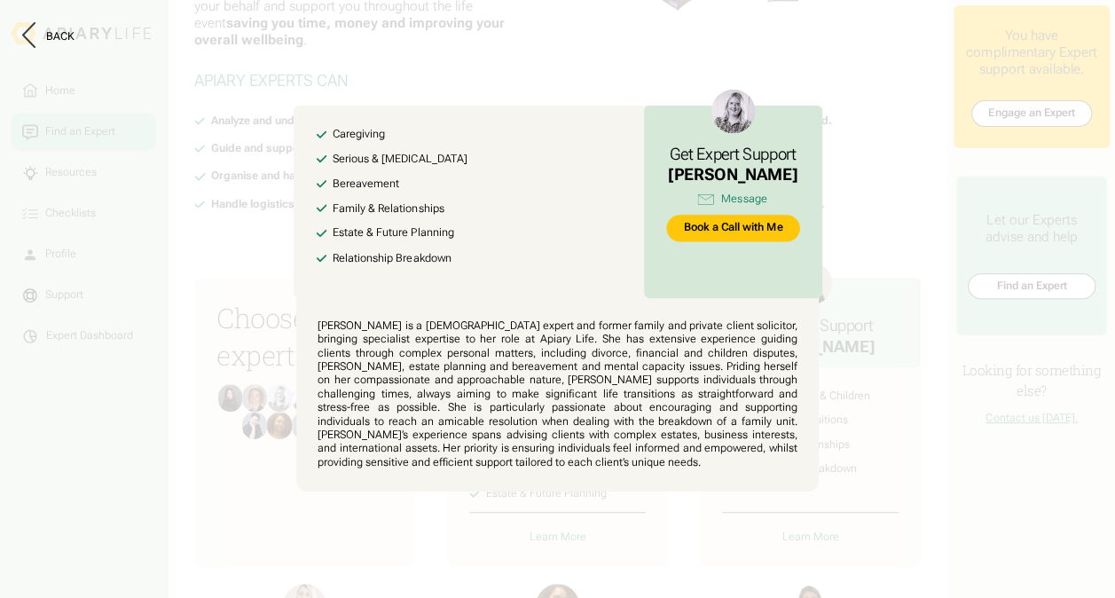
scroll to position [177, 0]
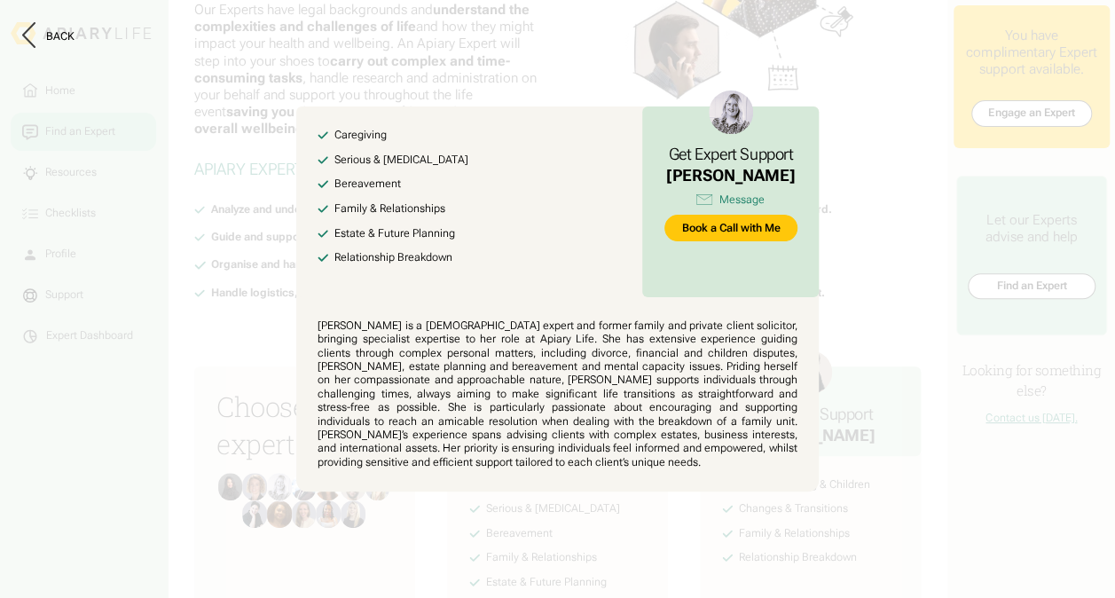
click at [1030, 483] on button at bounding box center [557, 299] width 1115 height 598
click at [543, 124] on p "Our Experts have legal backgrounds and understand the complexities and challeng…" at bounding box center [370, 70] width 352 height 137
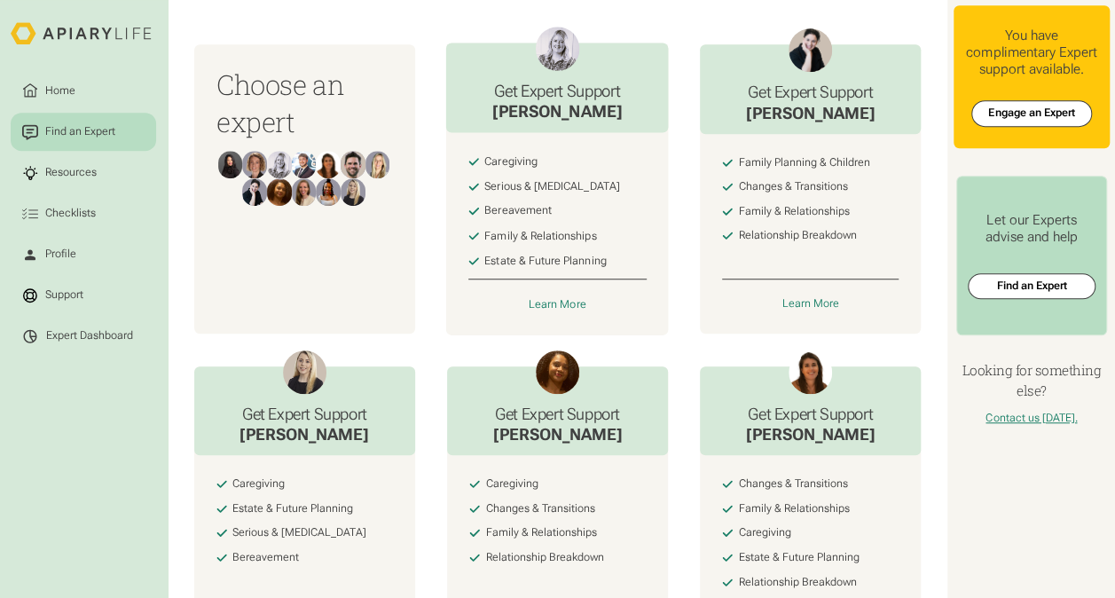
scroll to position [621, 0]
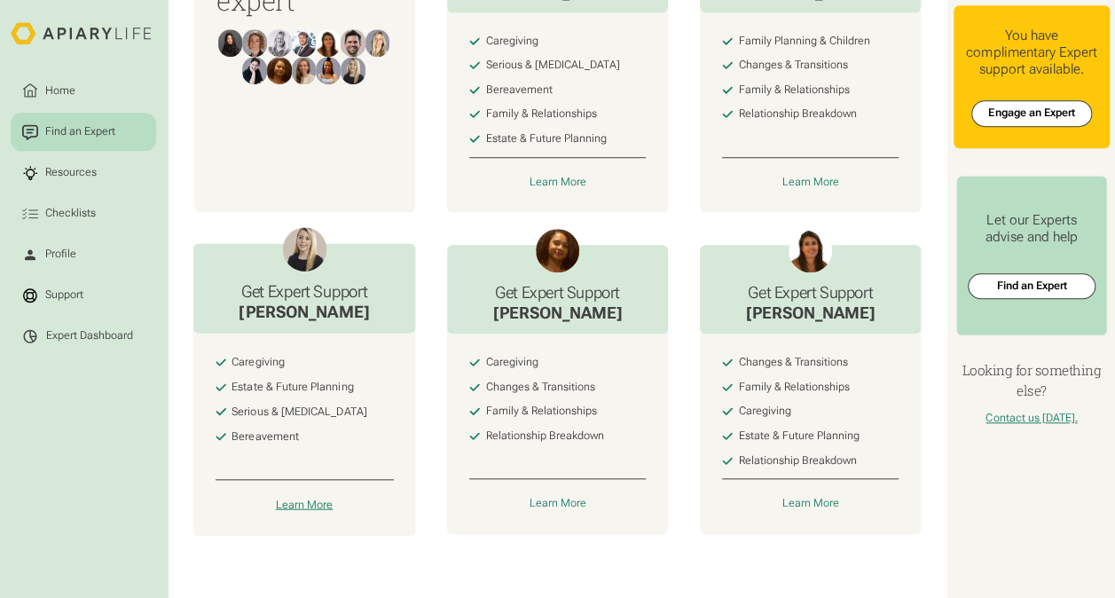
click at [319, 512] on div "Learn More" at bounding box center [305, 505] width 58 height 14
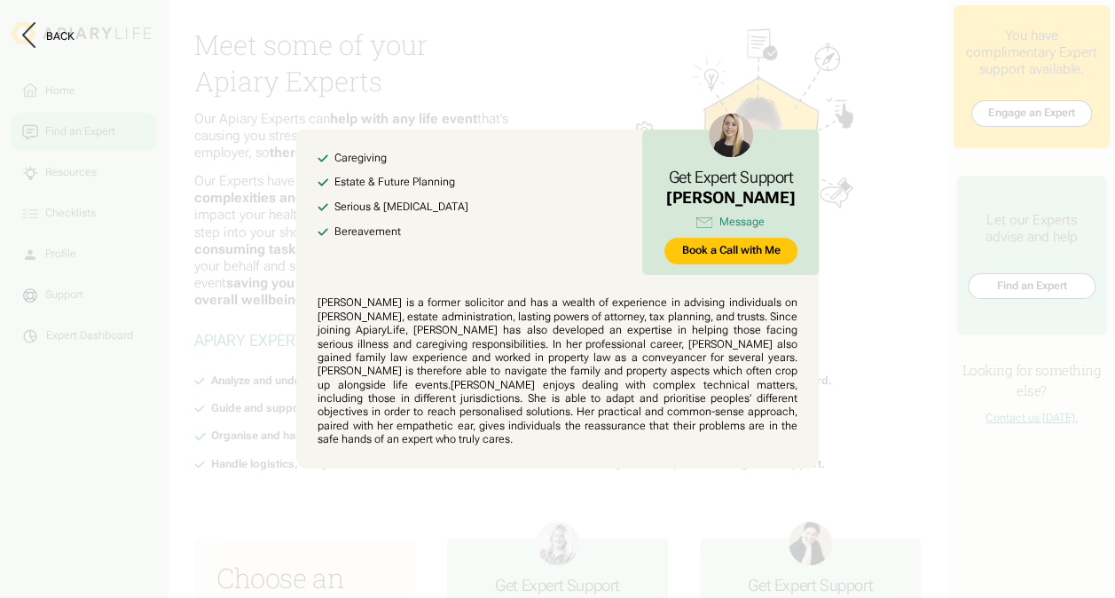
scroll to position [0, 0]
click at [608, 98] on button at bounding box center [557, 299] width 1115 height 598
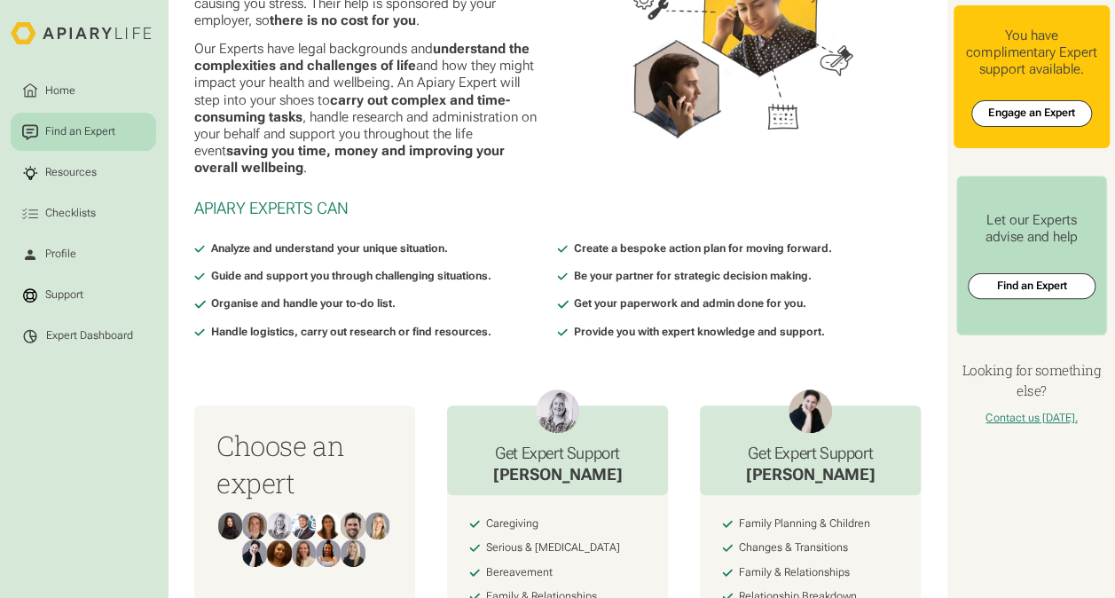
scroll to position [266, 0]
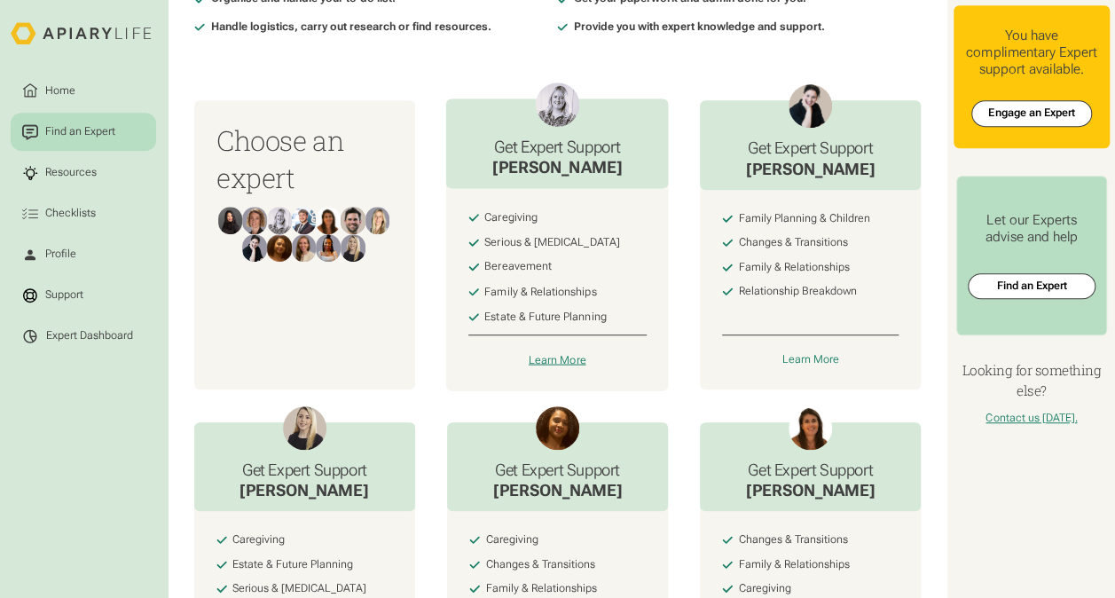
click at [566, 364] on div "Learn More" at bounding box center [558, 361] width 58 height 14
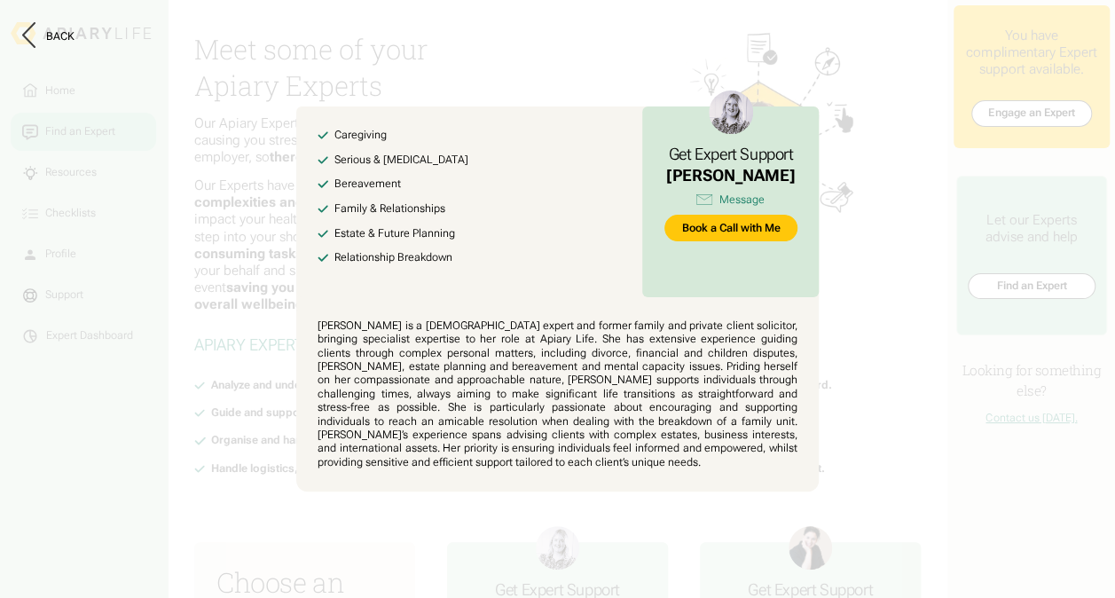
scroll to position [0, 0]
click at [555, 48] on div "Back" at bounding box center [558, 36] width 1072 height 29
click at [893, 442] on button at bounding box center [557, 299] width 1115 height 598
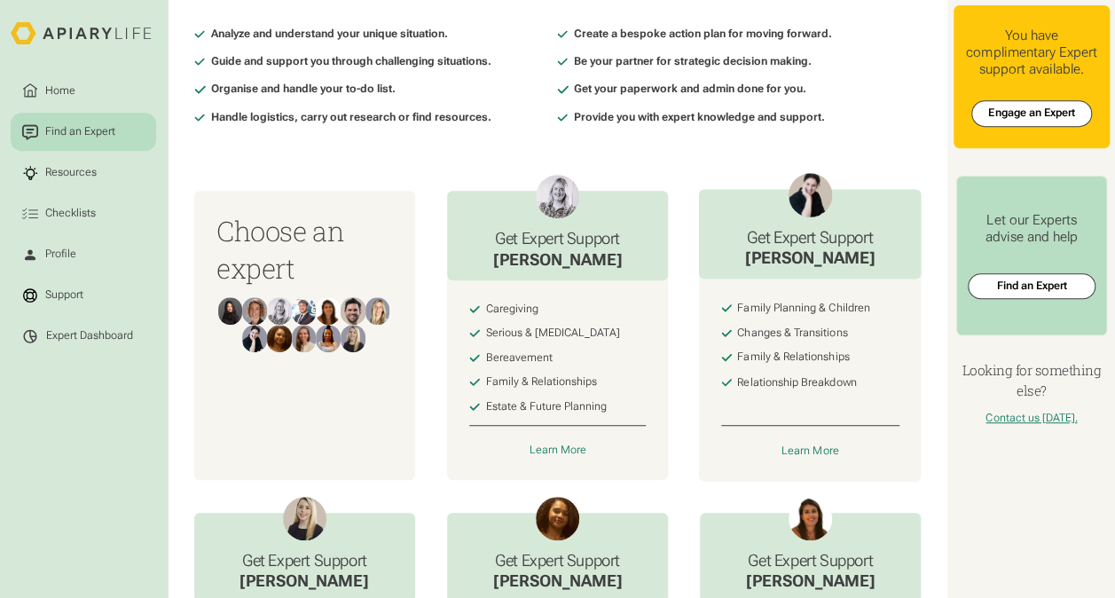
scroll to position [355, 0]
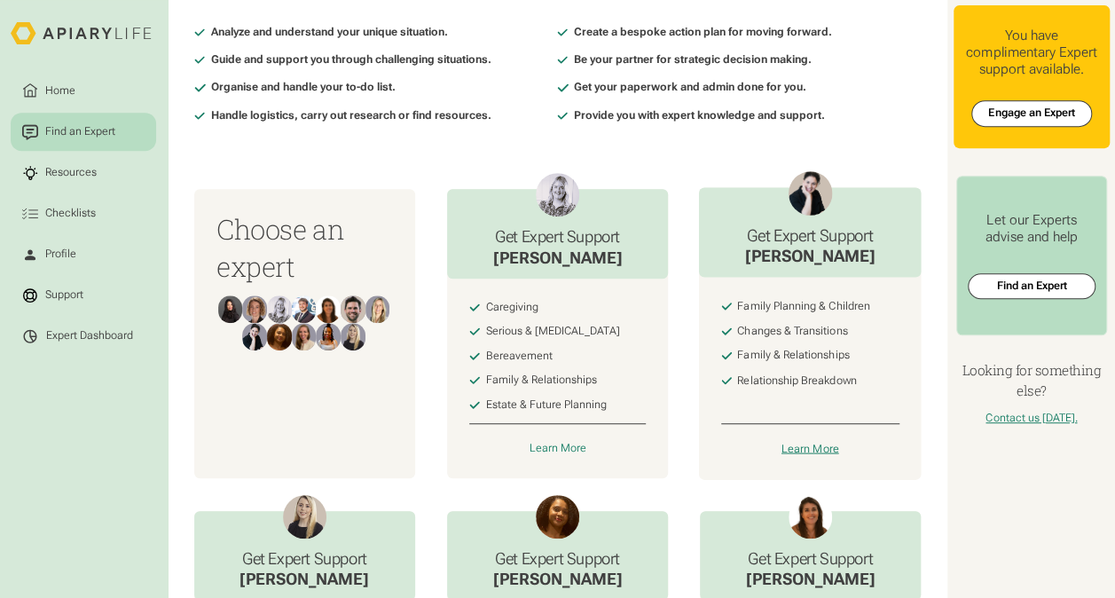
click at [809, 454] on div "Learn More" at bounding box center [811, 450] width 58 height 14
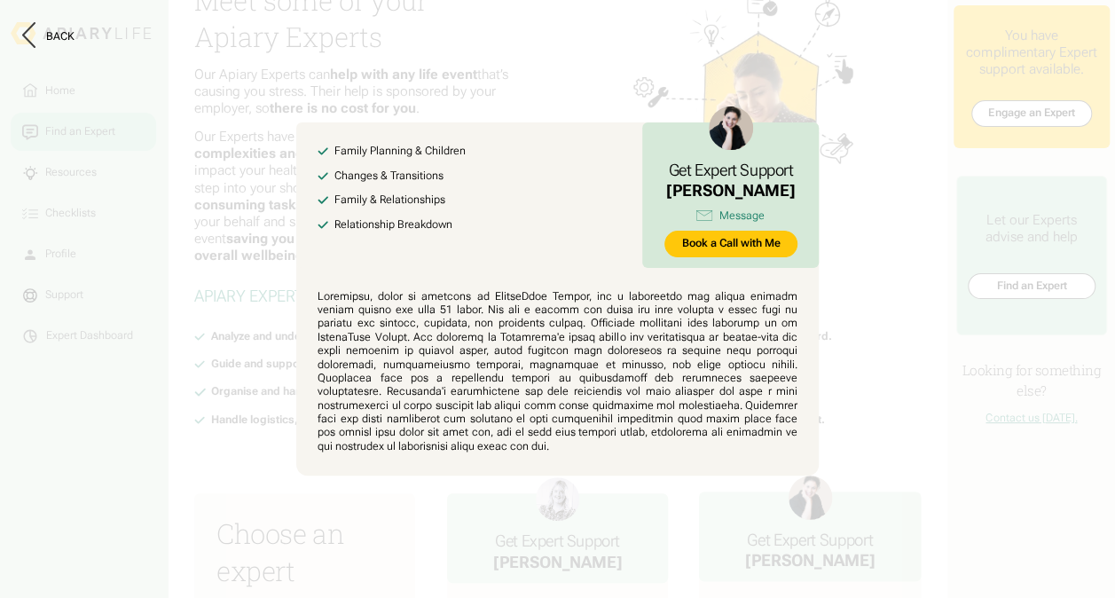
scroll to position [0, 0]
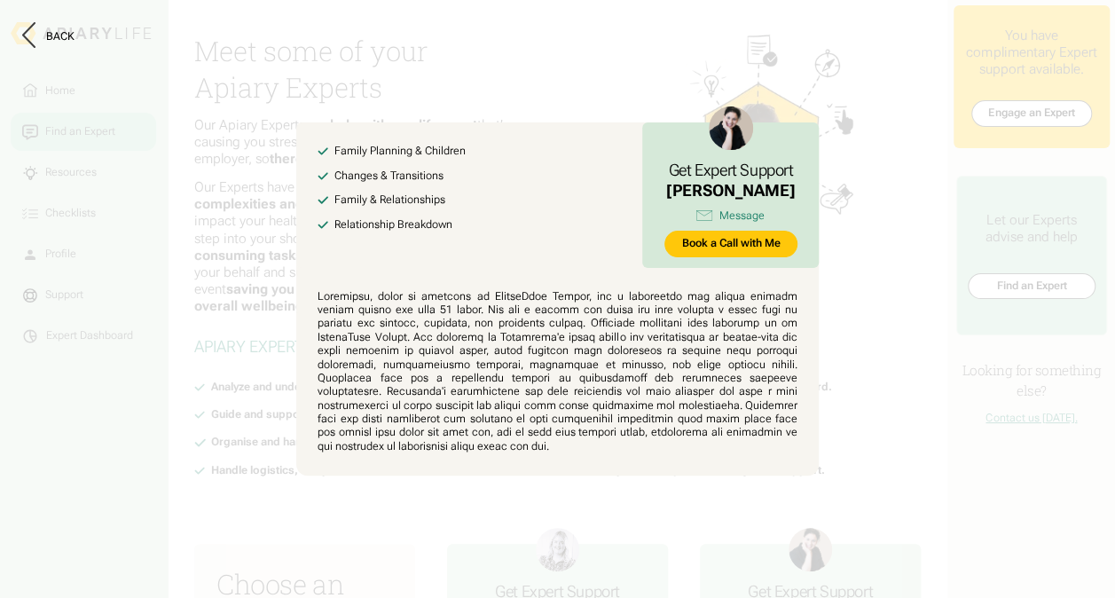
click at [916, 443] on button at bounding box center [557, 299] width 1115 height 598
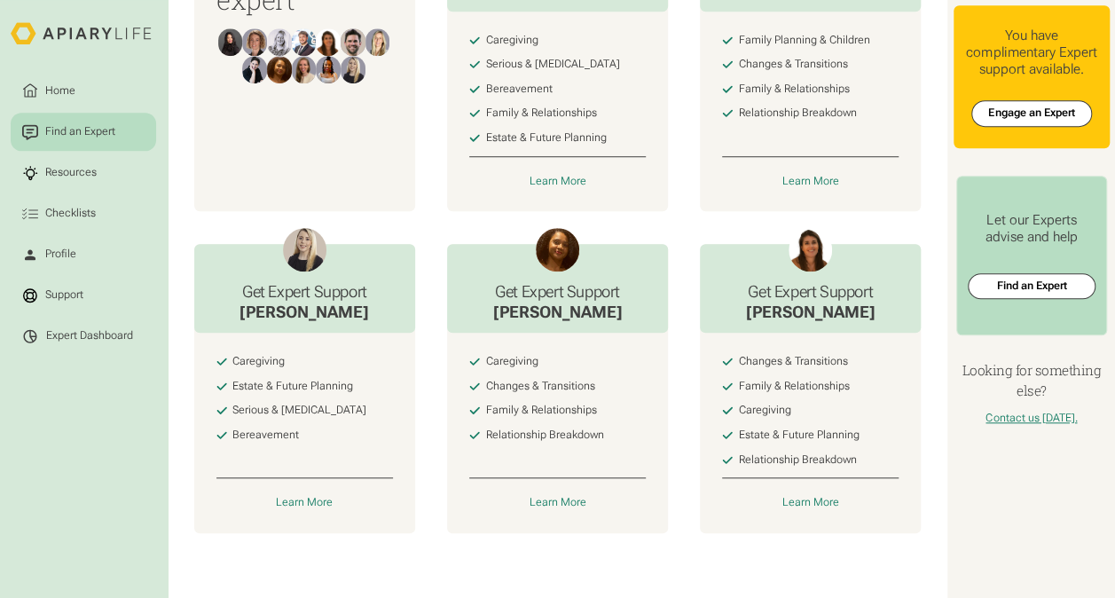
scroll to position [634, 0]
click at [572, 499] on div "Learn More" at bounding box center [558, 504] width 58 height 14
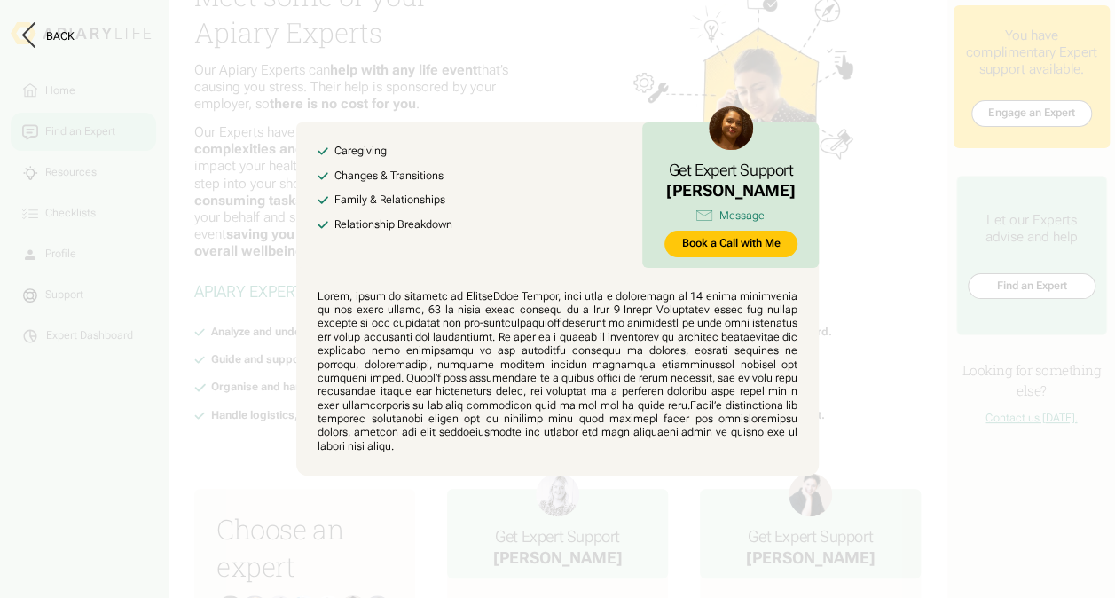
scroll to position [0, 0]
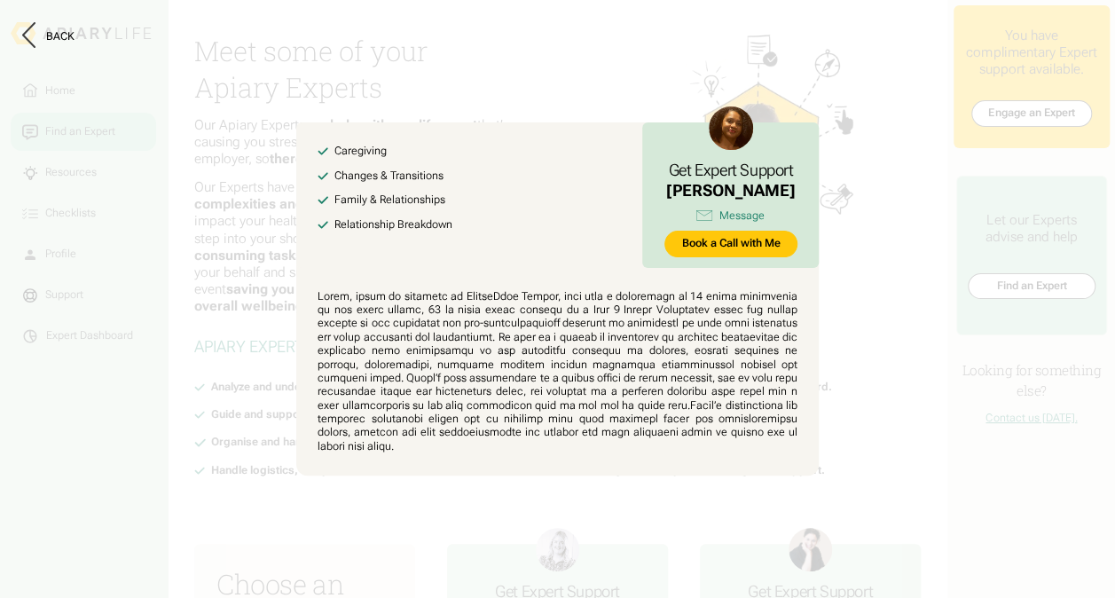
click at [572, 84] on button at bounding box center [557, 299] width 1115 height 598
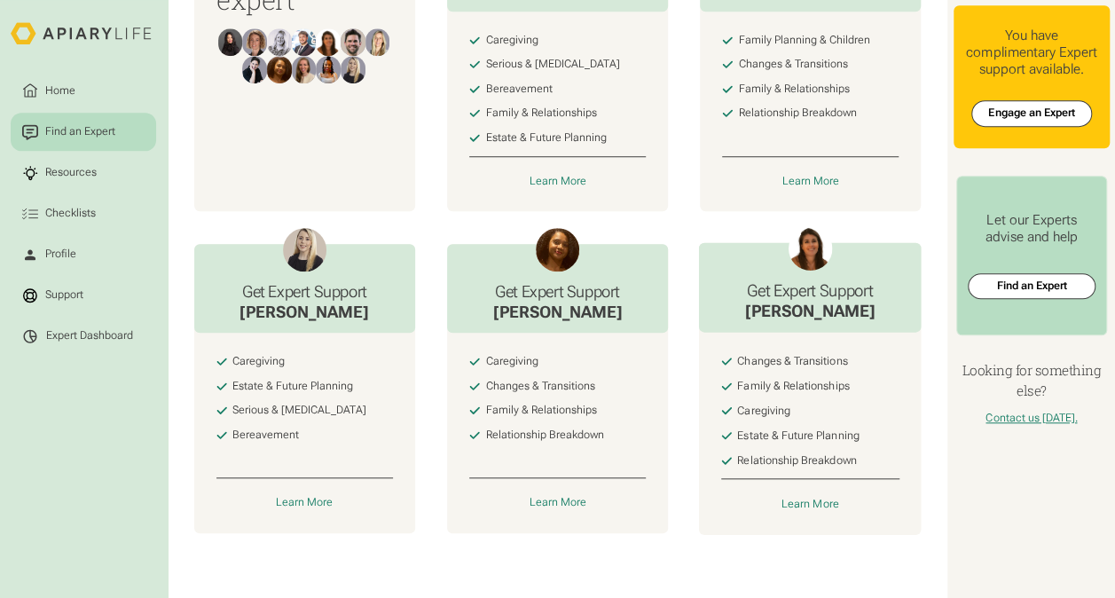
scroll to position [634, 0]
click at [816, 500] on div "Learn More" at bounding box center [811, 504] width 58 height 14
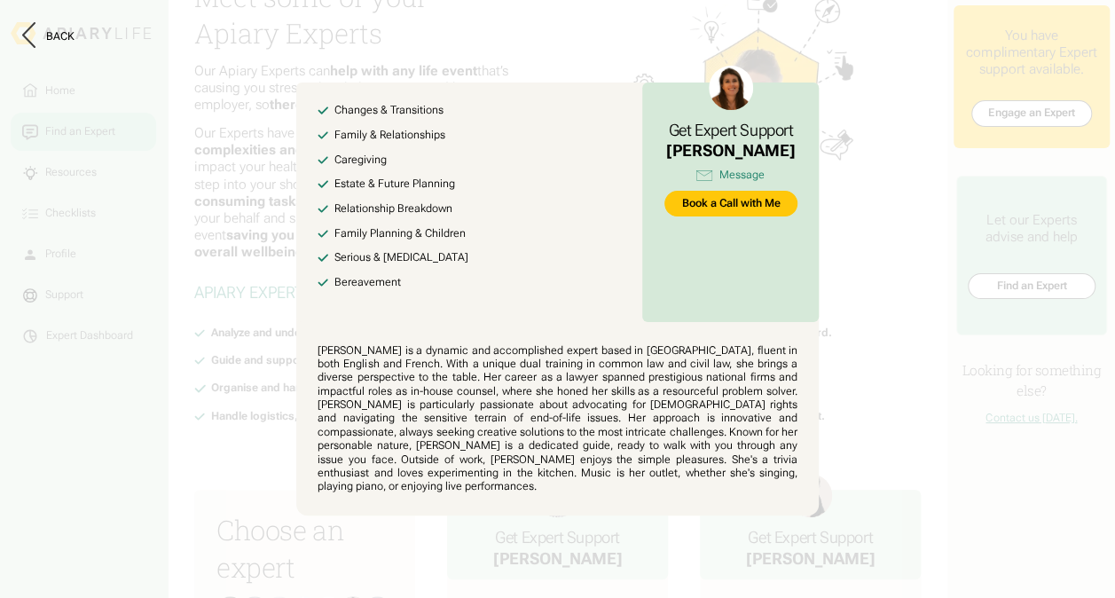
scroll to position [0, 0]
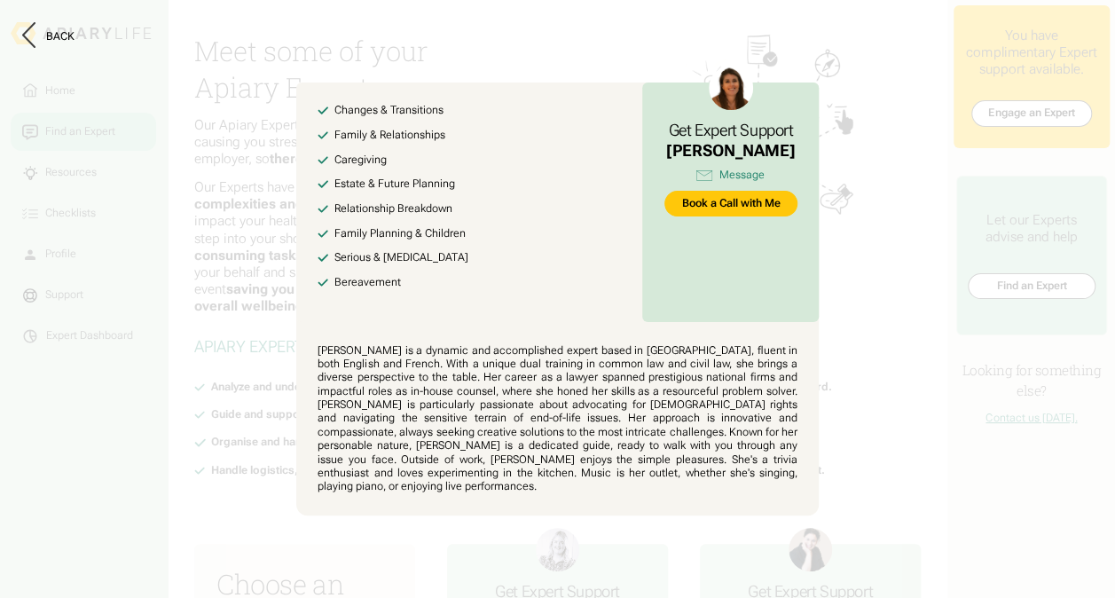
click at [902, 429] on button at bounding box center [557, 299] width 1115 height 598
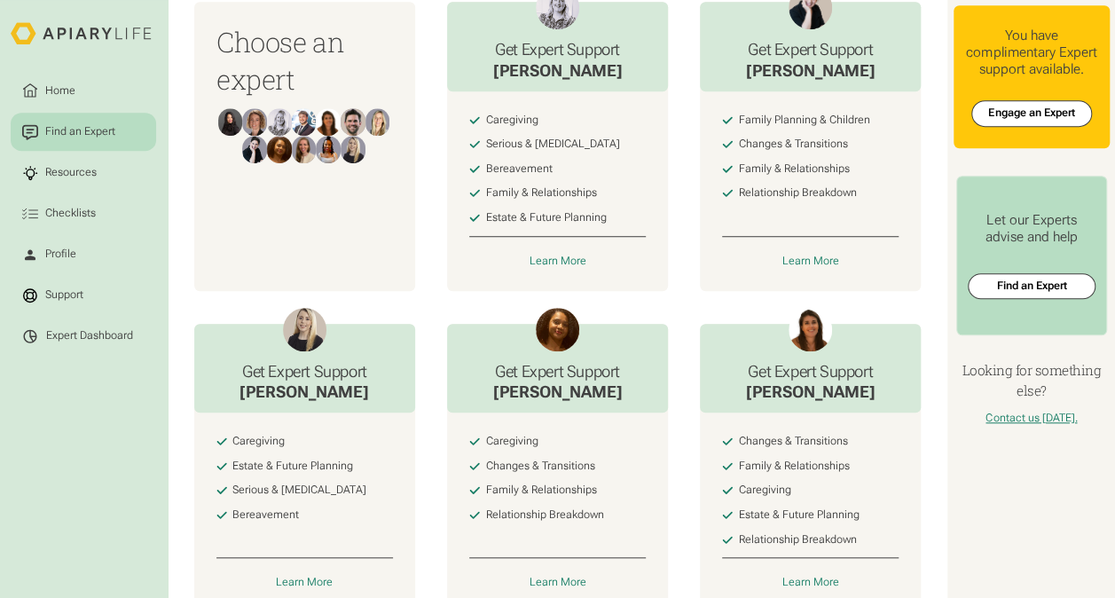
scroll to position [634, 0]
